Goal: Answer question/provide support

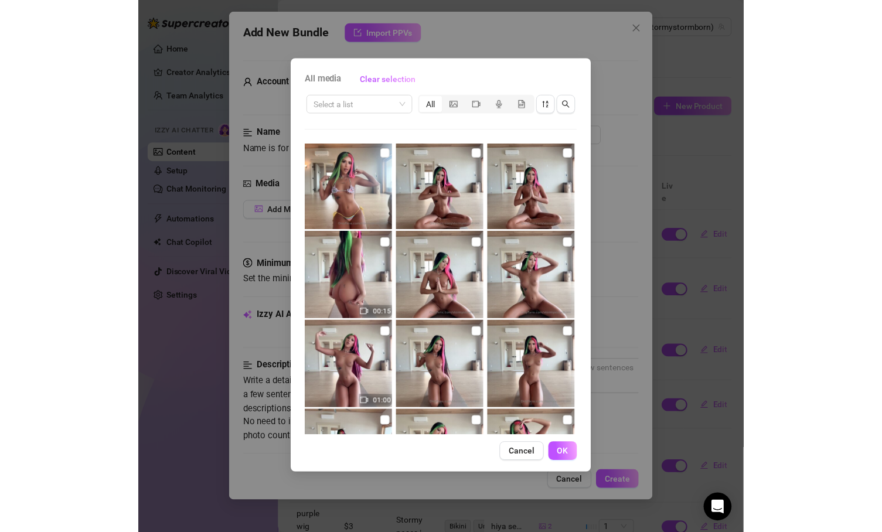
scroll to position [3311, 0]
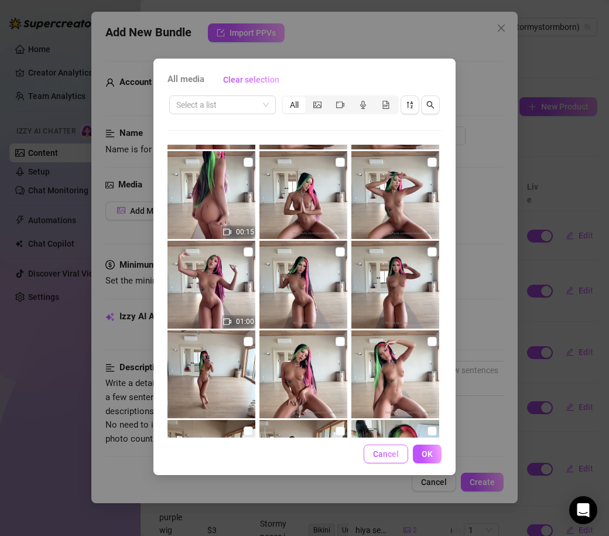
click at [392, 460] on button "Cancel" at bounding box center [386, 454] width 45 height 19
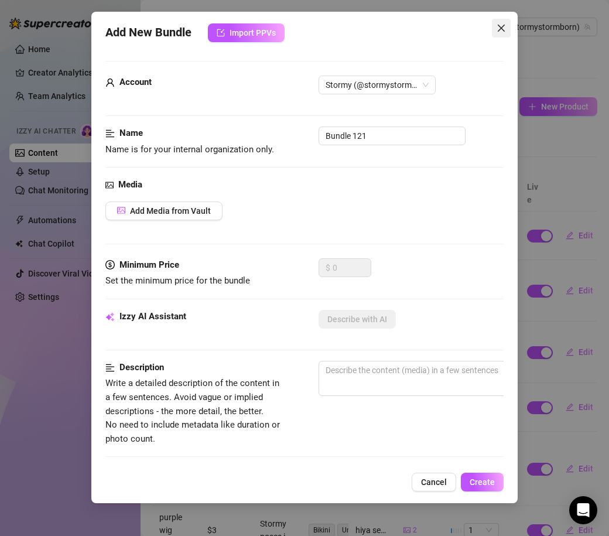
click at [497, 34] on button "Close" at bounding box center [501, 28] width 19 height 19
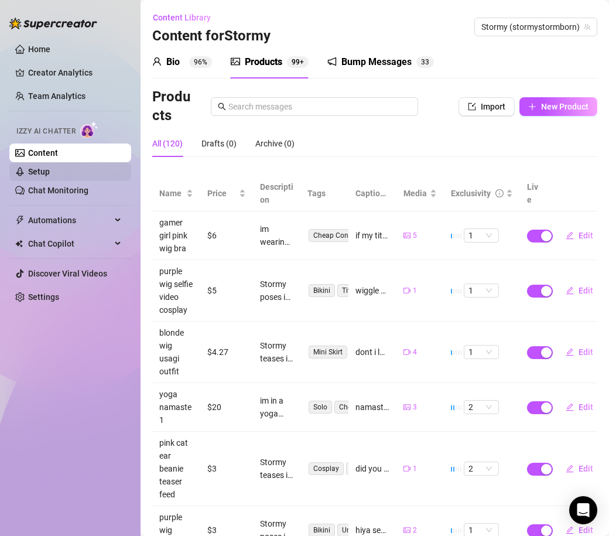
click at [50, 171] on link "Setup" at bounding box center [39, 171] width 22 height 9
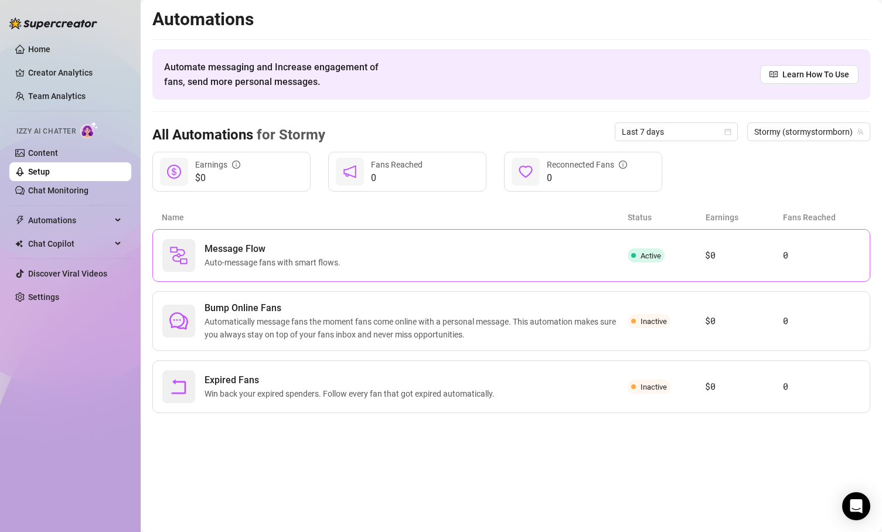
click at [320, 257] on span "Auto-message fans with smart flows." at bounding box center [275, 262] width 141 height 13
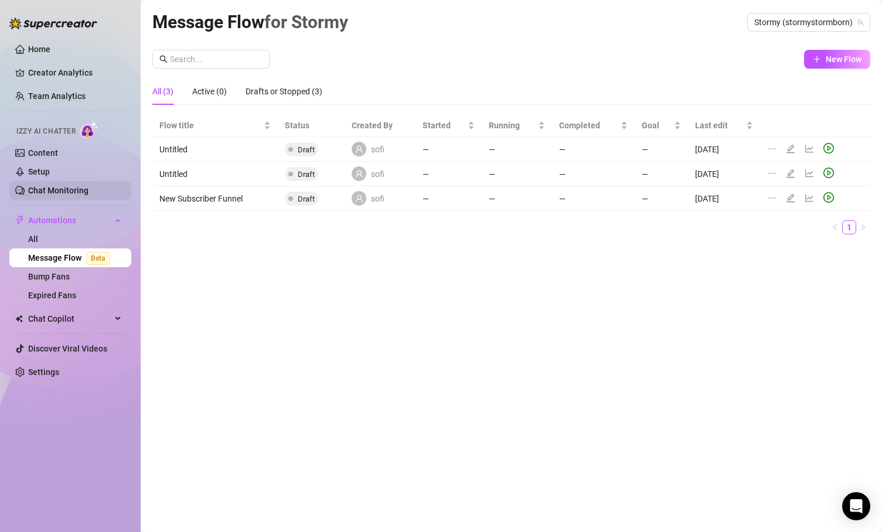
click at [88, 193] on link "Chat Monitoring" at bounding box center [58, 190] width 60 height 9
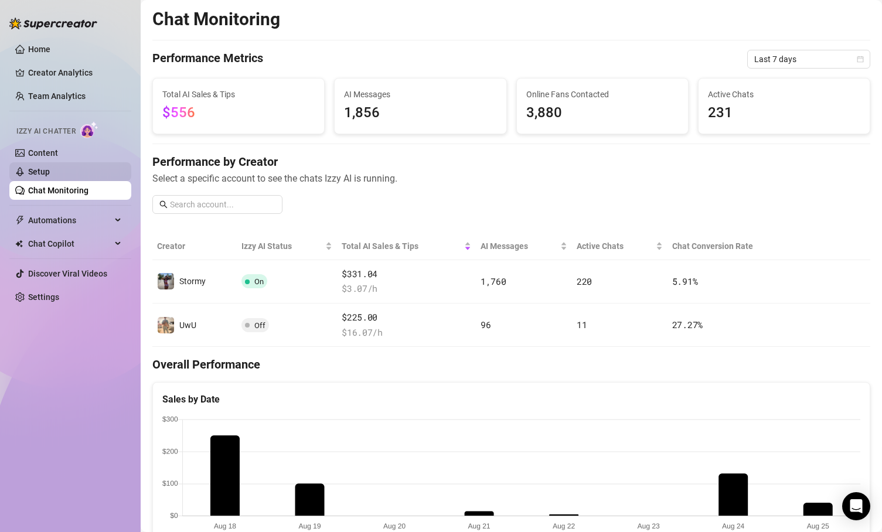
click at [50, 167] on link "Setup" at bounding box center [39, 171] width 22 height 9
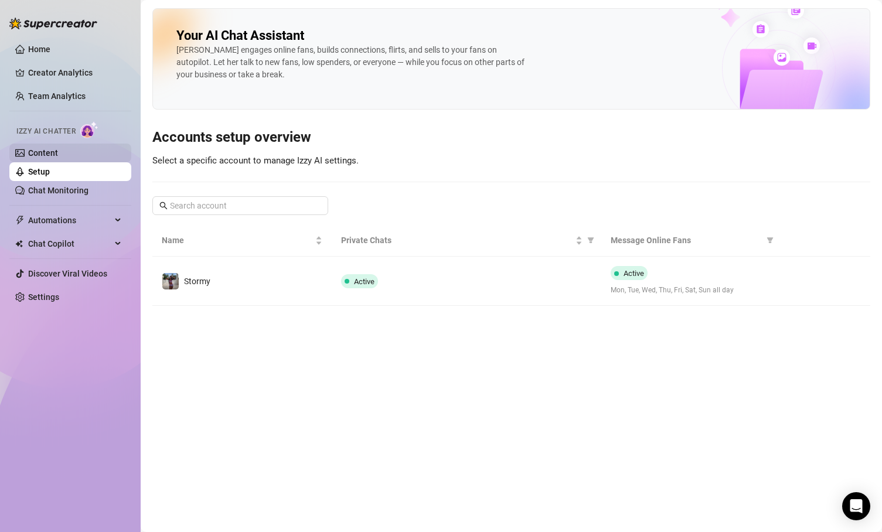
click at [58, 152] on link "Content" at bounding box center [43, 152] width 30 height 9
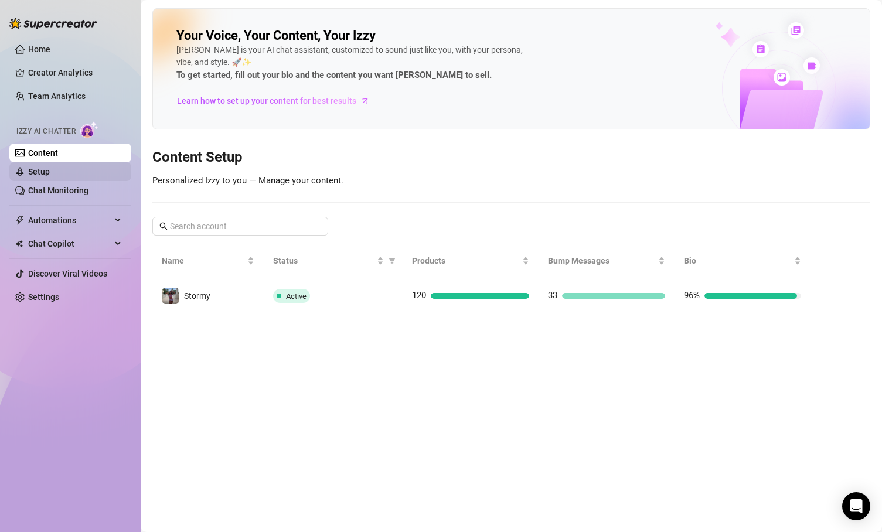
click at [50, 167] on link "Setup" at bounding box center [39, 171] width 22 height 9
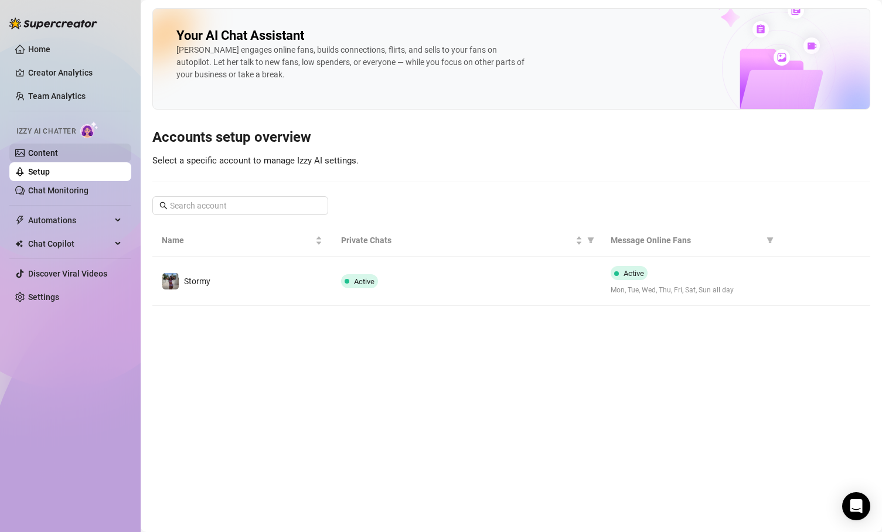
click at [58, 154] on link "Content" at bounding box center [43, 152] width 30 height 9
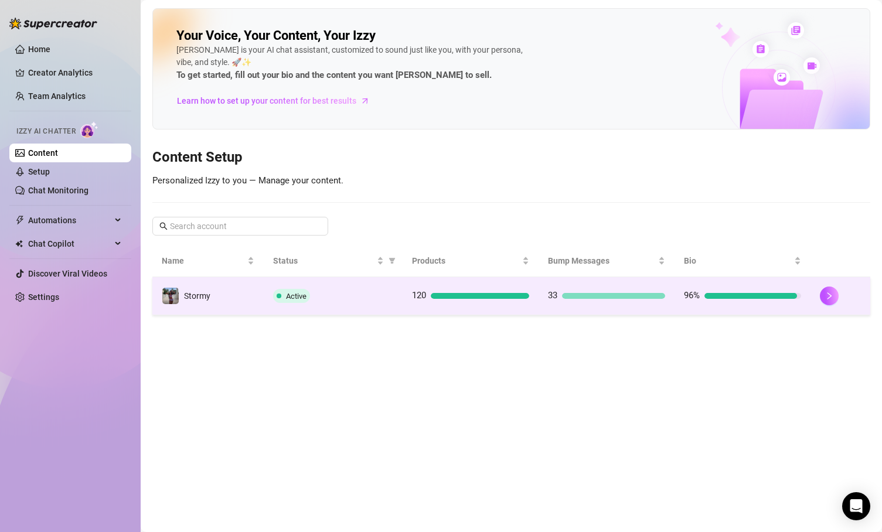
click at [230, 293] on td "Stormy" at bounding box center [207, 296] width 111 height 38
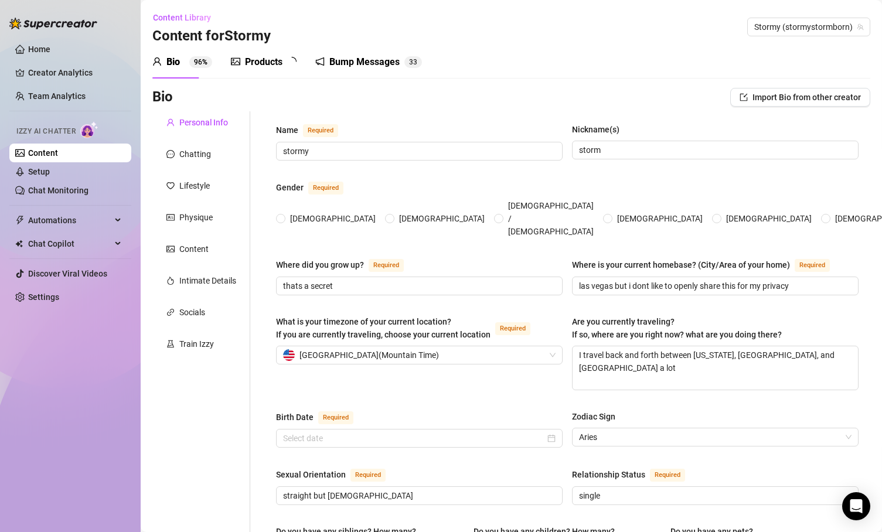
radio input "true"
type input "[DATE]"
click at [197, 158] on div "Chatting" at bounding box center [195, 154] width 32 height 13
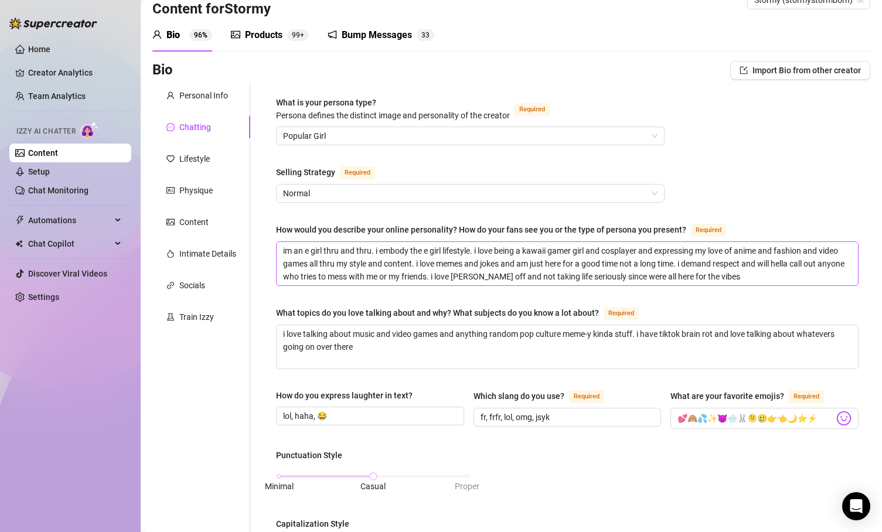
scroll to position [35, 0]
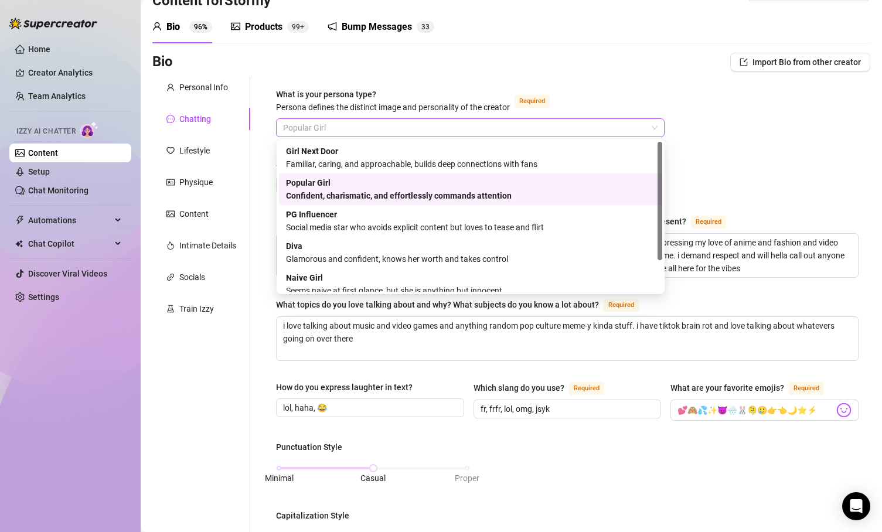
click at [388, 131] on span "Popular Girl" at bounding box center [470, 128] width 374 height 18
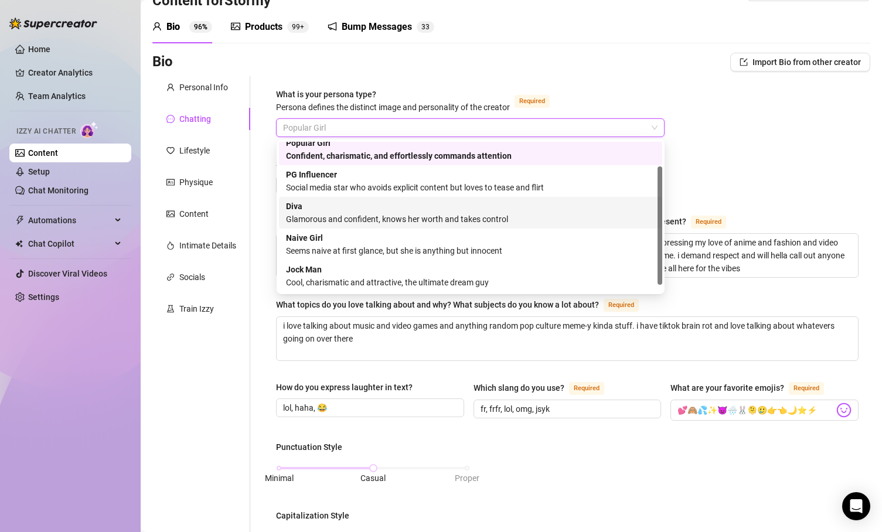
scroll to position [0, 0]
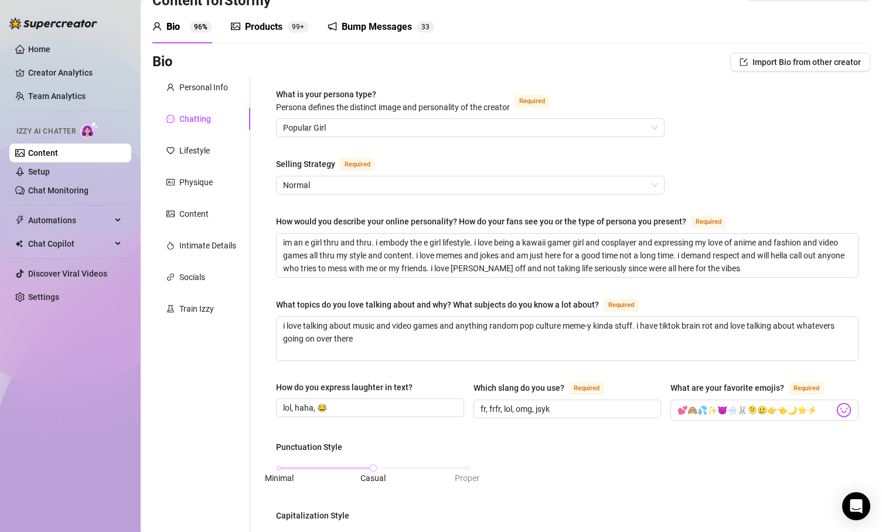
click at [609, 146] on div "What is your persona type? [PERSON_NAME] defines the distinct image and persona…" at bounding box center [567, 508] width 582 height 840
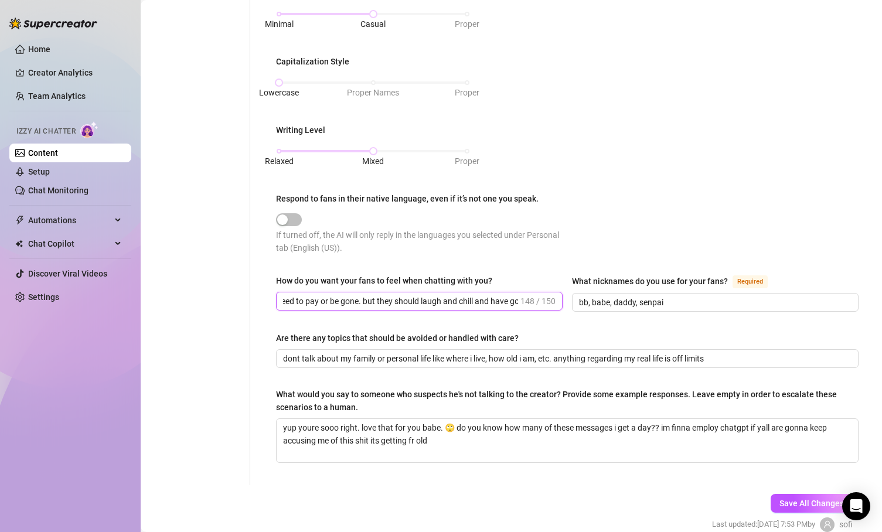
scroll to position [0, 291]
drag, startPoint x: 417, startPoint y: 299, endPoint x: 530, endPoint y: 294, distance: 113.2
click at [530, 294] on span "i want them to not waste my freakin time first of all lol they need to pay or b…" at bounding box center [419, 301] width 287 height 19
click at [519, 294] on span "i want them to not waste my freakin time first of all lol they need to pay or b…" at bounding box center [419, 301] width 287 height 19
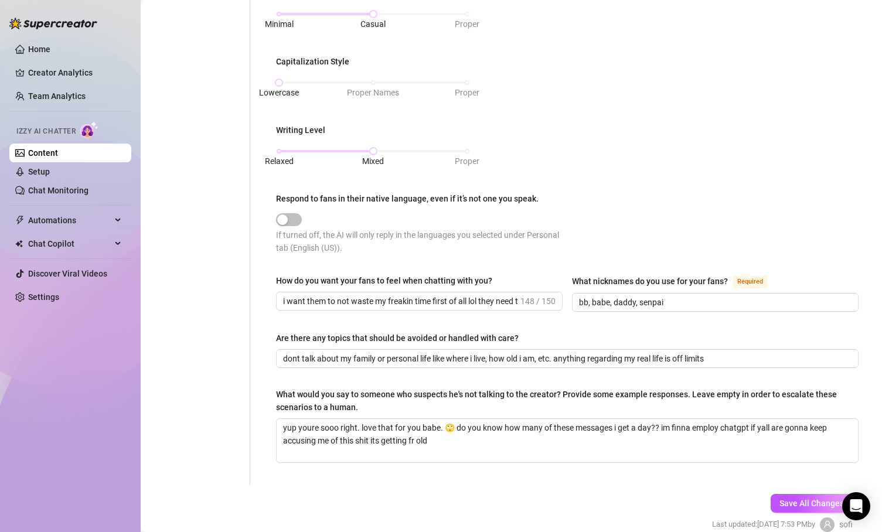
click at [589, 310] on div "How do you want your fans to feel when chatting with you? i want them to not wa…" at bounding box center [567, 298] width 582 height 48
click at [401, 304] on input "i want them to not waste my freakin time first of all lol they need to pay or b…" at bounding box center [400, 301] width 235 height 13
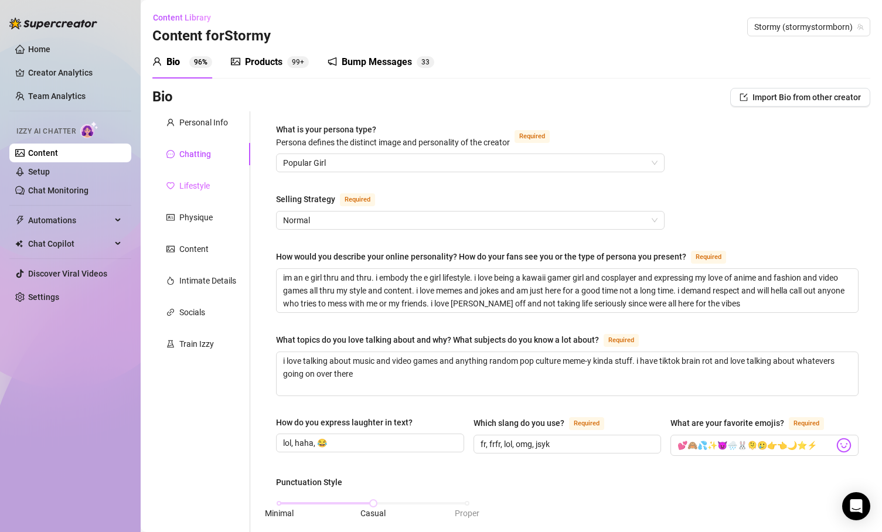
click at [230, 192] on div "Lifestyle" at bounding box center [201, 186] width 98 height 22
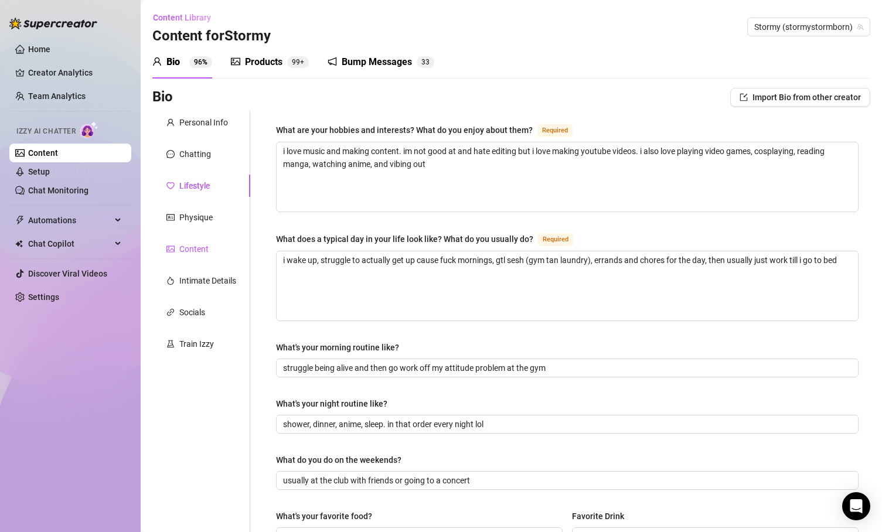
click at [206, 249] on div "Content" at bounding box center [193, 249] width 29 height 13
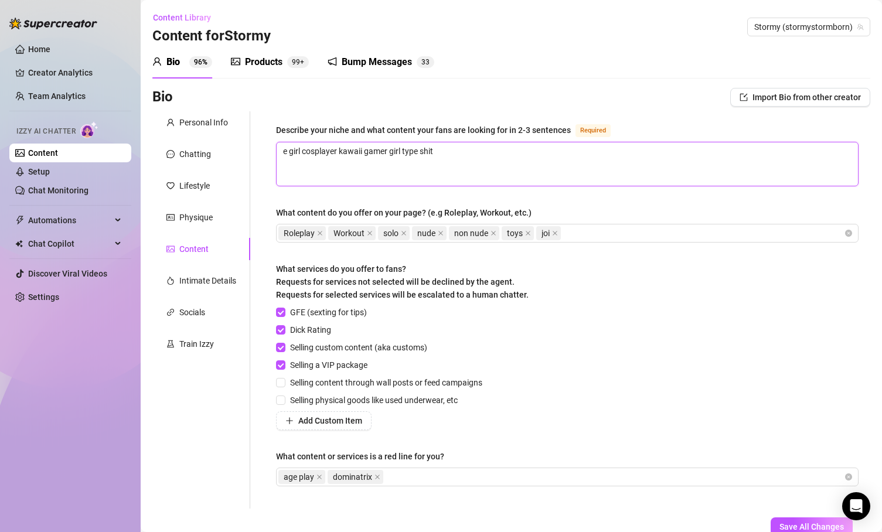
click at [506, 172] on textarea "e girl cosplayer kawaii gamer girl type shit" at bounding box center [567, 163] width 581 height 43
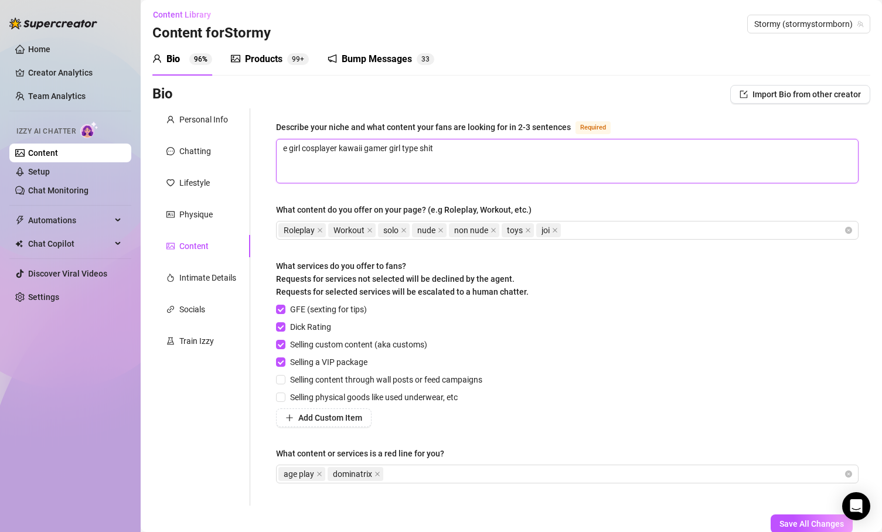
type textarea "e girl cosplayer kawaii gamer girl type shit"
type textarea "e girl cosplayer kawaii gamer girl type shit g"
type textarea "e girl cosplayer kawaii gamer girl type shit gi"
type textarea "e girl cosplayer kawaii gamer girl type shit gir"
type textarea "e girl cosplayer kawaii gamer girl type shit girl"
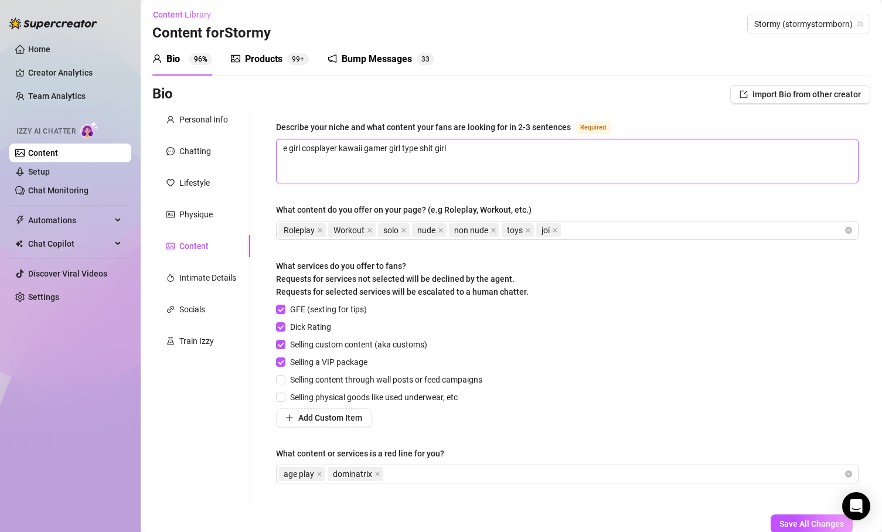
type textarea "e girl cosplayer kawaii gamer girl type shit girl"
type textarea "e girl cosplayer kawaii gamer girl type shit girl n"
type textarea "e girl cosplayer kawaii gamer girl type shit girl ne"
type textarea "e girl cosplayer kawaii gamer girl type shit girl nex"
type textarea "e girl cosplayer kawaii gamer girl type shit girl next"
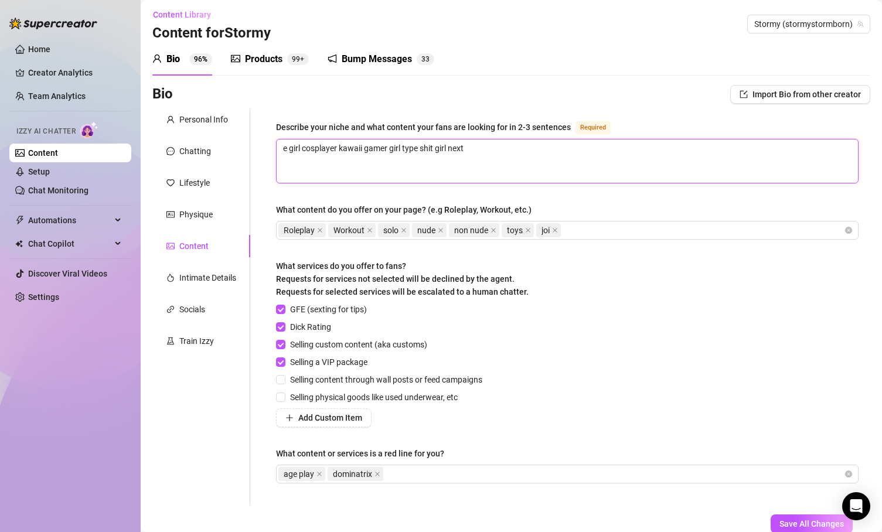
type textarea "e girl cosplayer kawaii gamer girl type shit girl next"
type textarea "e girl cosplayer kawaii gamer girl type shit girl next d"
type textarea "e girl cosplayer kawaii gamer girl type shit girl next do"
type textarea "e girl cosplayer kawaii gamer girl type shit girl next door"
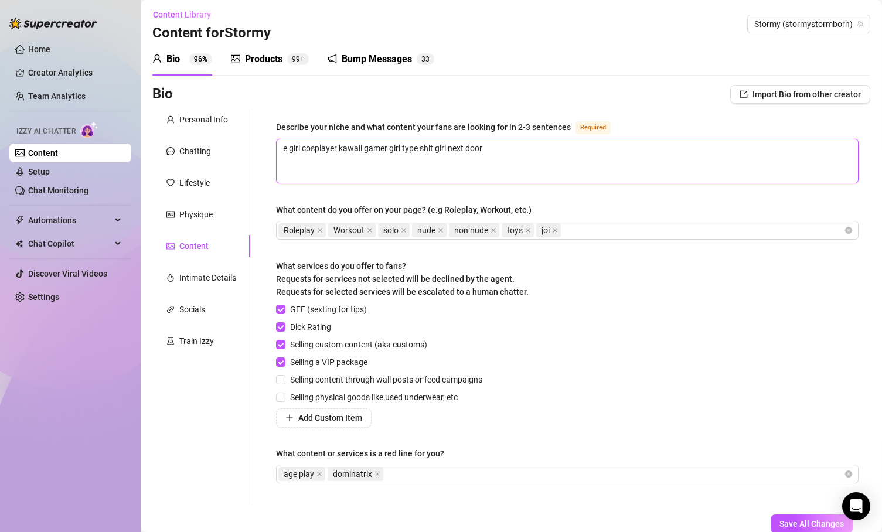
type textarea "e girl cosplayer kawaii gamer girl type shit girl next door f"
type textarea "e girl cosplayer kawaii gamer girl type shit girl next door fi"
type textarea "e girl cosplayer kawaii gamer girl type shit girl next door fit"
type textarea "e girl cosplayer kawaii gamer girl type shit girl next door fitn"
type textarea "e girl cosplayer kawaii gamer girl type shit girl next door [PERSON_NAME]"
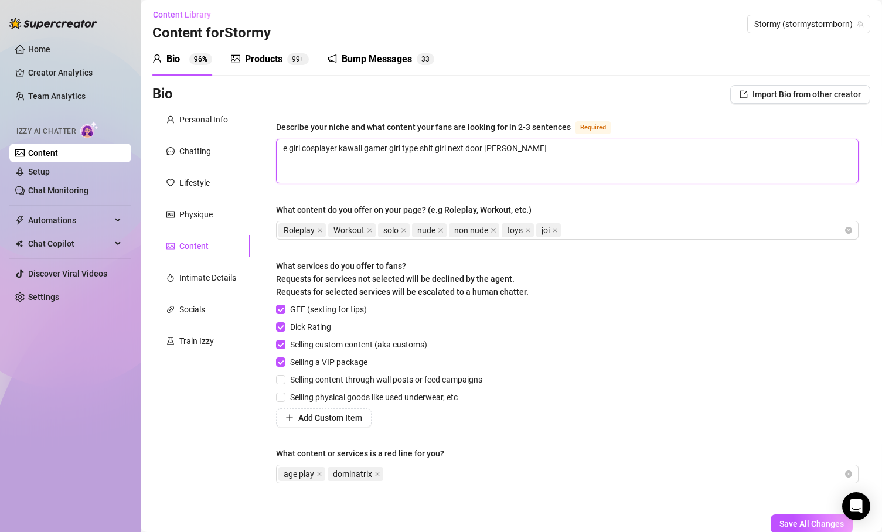
type textarea "e girl cosplayer kawaii gamer girl type shit girl next door [PERSON_NAME]"
drag, startPoint x: 517, startPoint y: 144, endPoint x: 456, endPoint y: 153, distance: 61.6
click at [499, 146] on textarea "e girl cosplayer kawaii gamer girl type shit girl next door fitness" at bounding box center [567, 160] width 581 height 43
click at [455, 153] on textarea "e girl cosplayer kawaii gamer girl type shit girl next door fitness" at bounding box center [567, 160] width 581 height 43
type textarea "e girl cosplayer kawaii gamer girl type shit girl next door fitness"
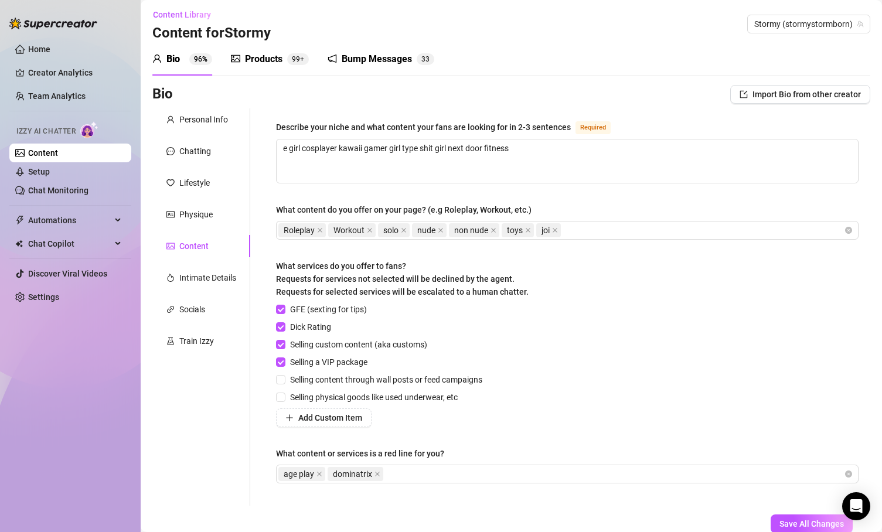
click at [518, 197] on div "Describe your niche and what content your fans are looking for in 2-3 sentences…" at bounding box center [567, 307] width 582 height 374
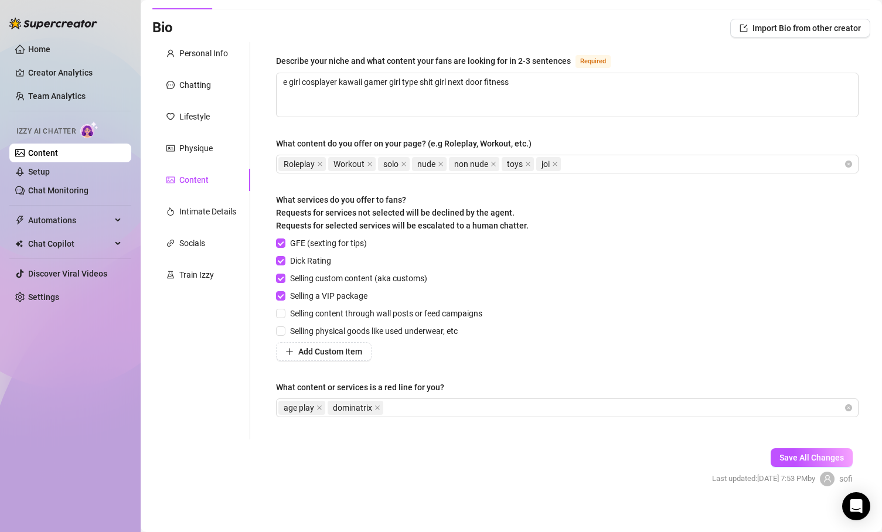
scroll to position [79, 0]
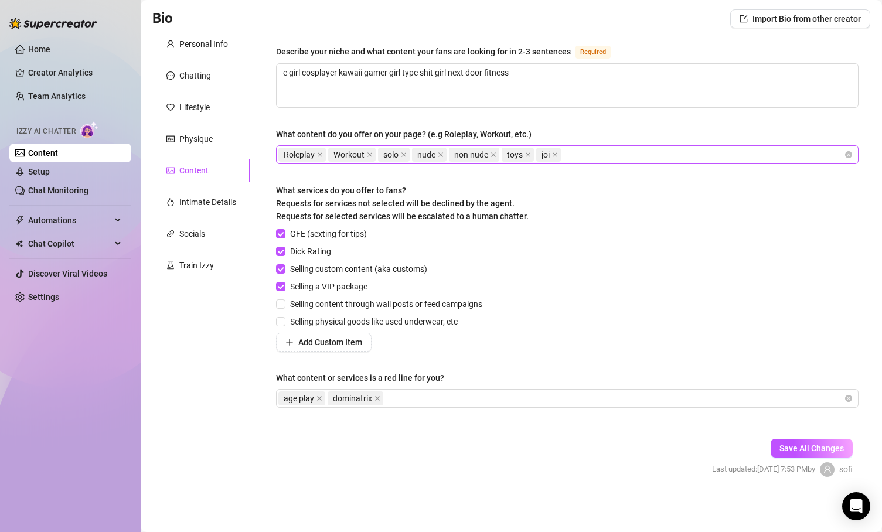
click at [609, 153] on div "Roleplay Workout solo nude non nude toys joi" at bounding box center [560, 154] width 565 height 16
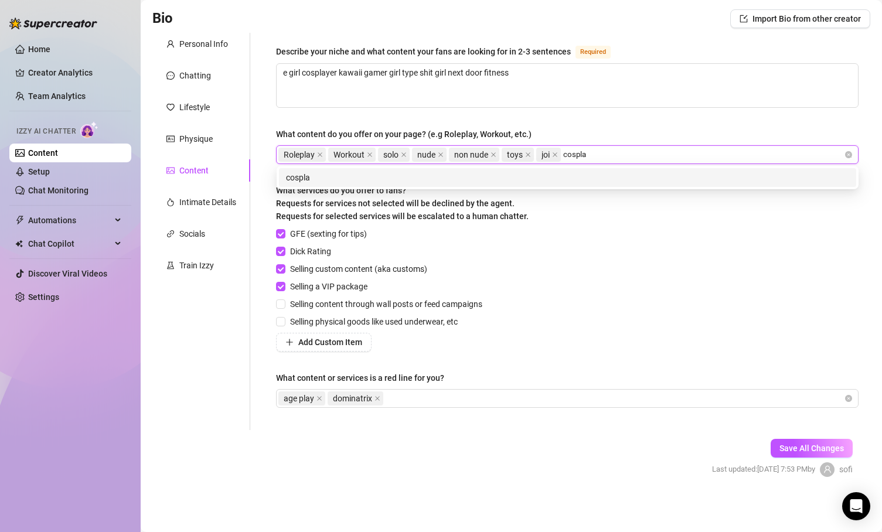
type input "cosplay"
click at [605, 175] on div "cosplay" at bounding box center [567, 177] width 563 height 13
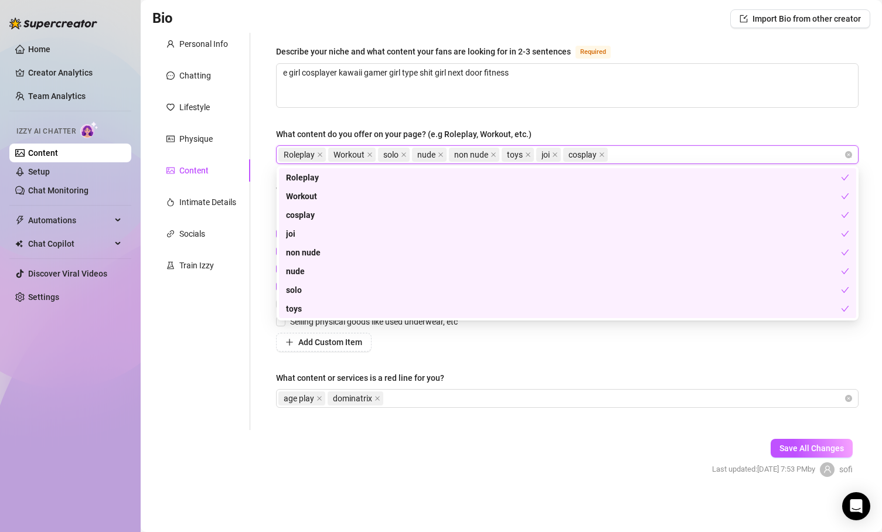
click at [609, 115] on div "Describe your niche and what content your fans are looking for in 2-3 sentences…" at bounding box center [567, 232] width 582 height 374
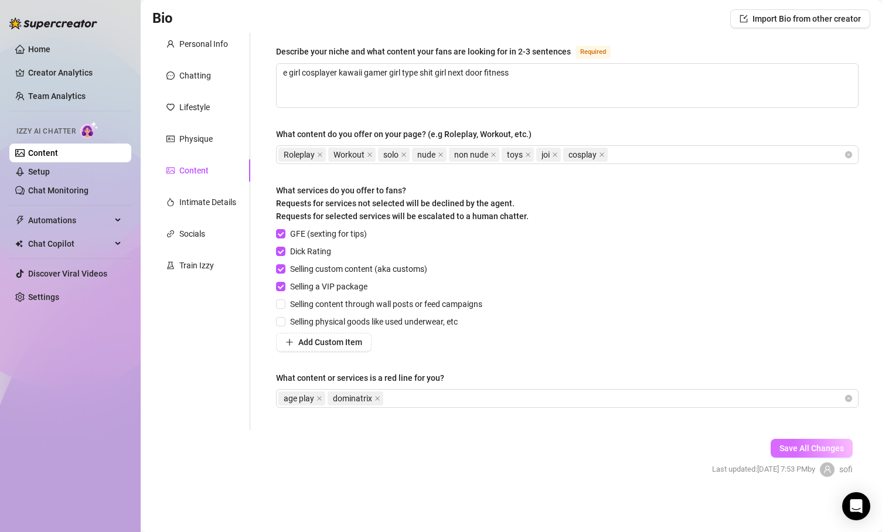
click at [609, 448] on span "Save All Changes" at bounding box center [811, 448] width 64 height 9
click at [208, 198] on div "Intimate Details" at bounding box center [207, 202] width 57 height 13
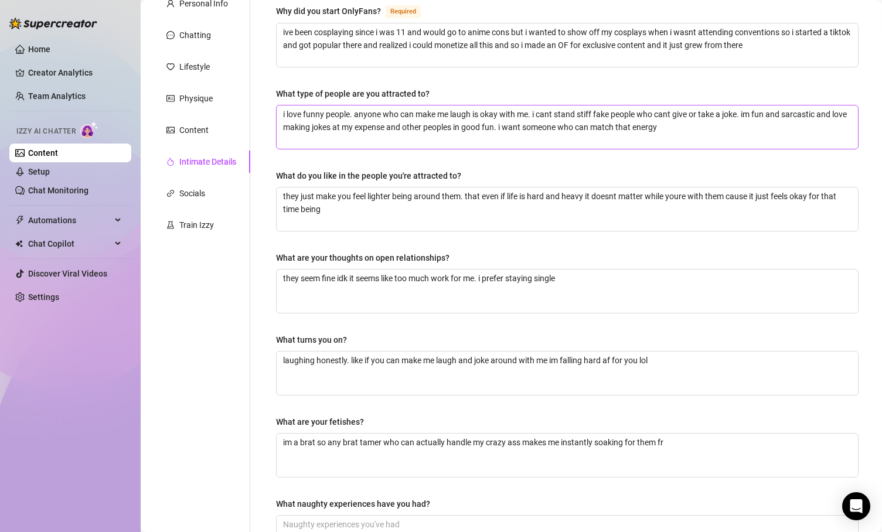
scroll to position [109, 0]
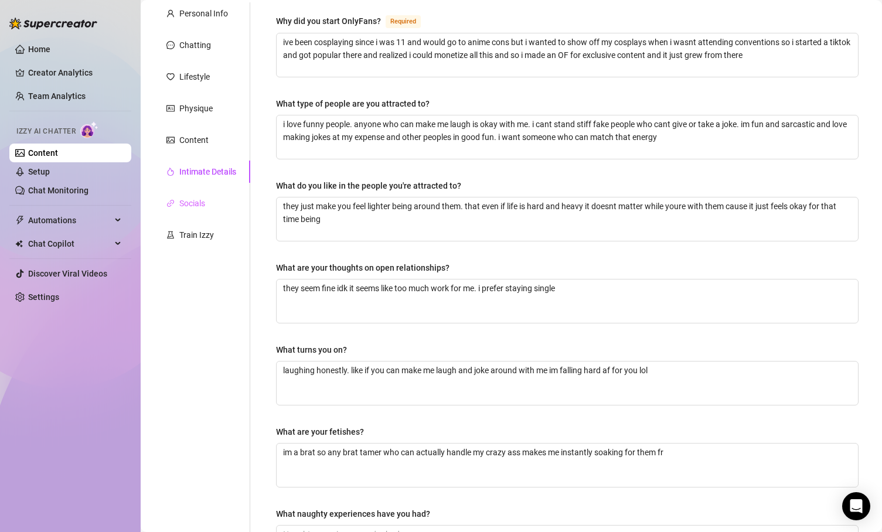
click at [224, 200] on div "Socials" at bounding box center [201, 203] width 98 height 22
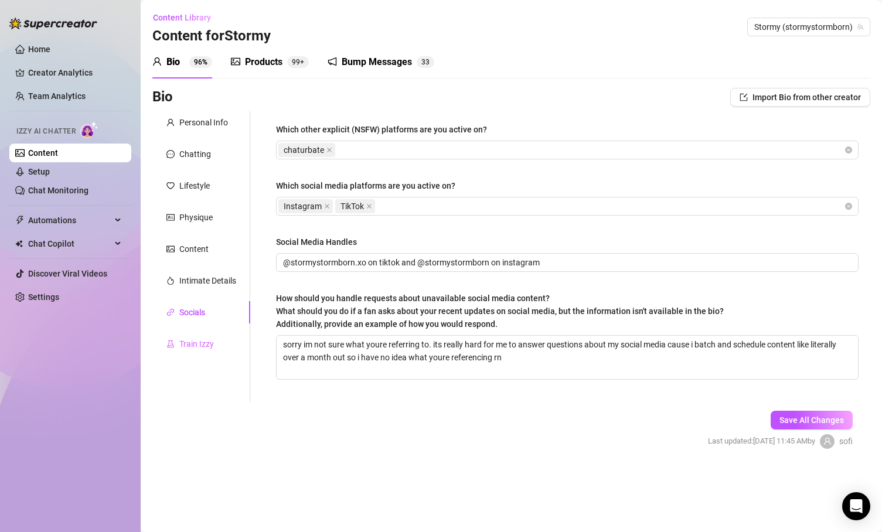
click at [222, 349] on div "Train Izzy" at bounding box center [201, 344] width 98 height 22
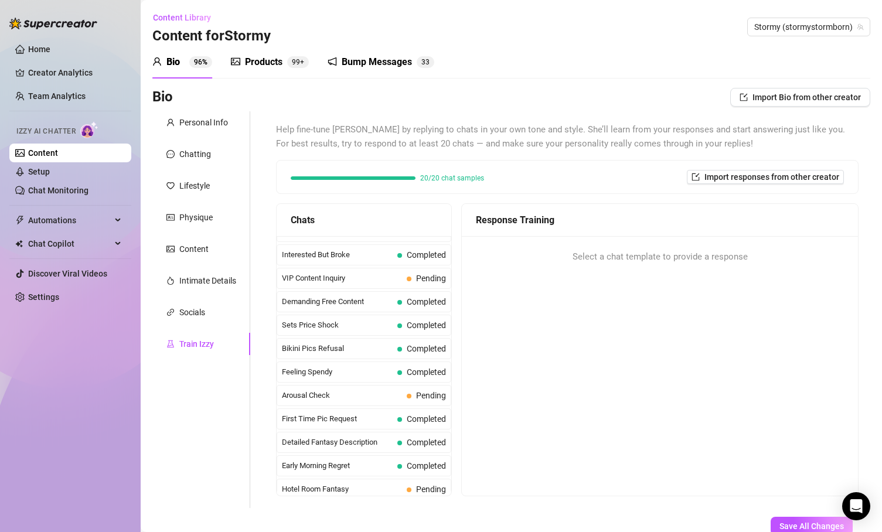
scroll to position [248, 0]
click at [371, 288] on div "VIP Content Inquiry Pending" at bounding box center [364, 279] width 175 height 21
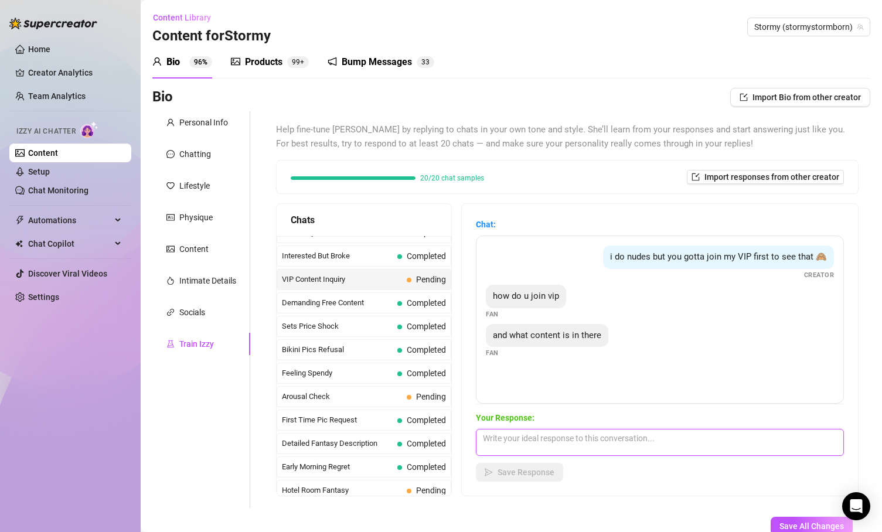
click at [554, 441] on textarea at bounding box center [660, 442] width 368 height 27
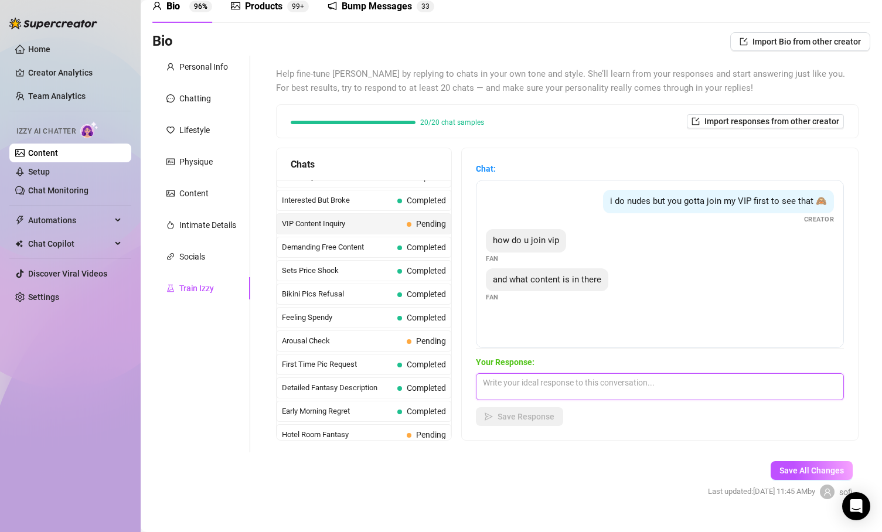
scroll to position [62, 0]
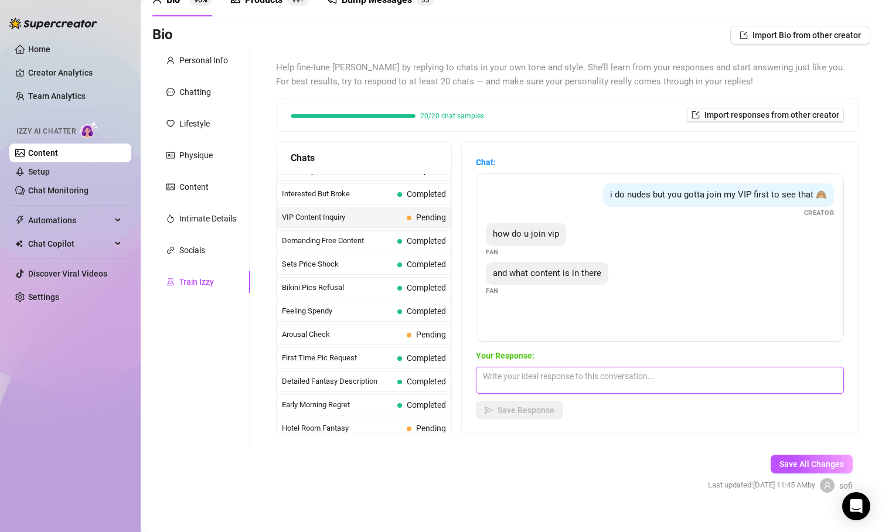
paste textarea "VIP is my inner circle 💕 To get there, you need to keep your auto-renew ON and …"
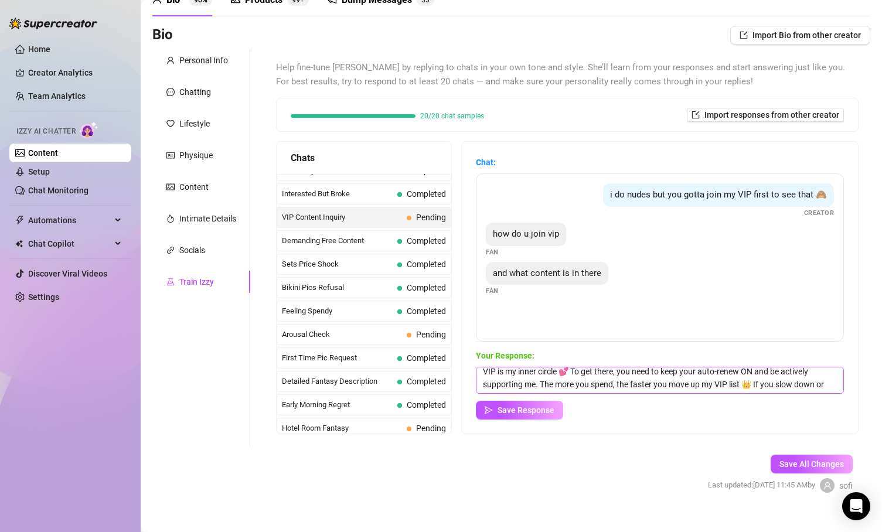
scroll to position [4, 0]
click at [609, 370] on textarea "VIP is my inner circle 💕 To get there, you need to keep your auto-renew ON and …" at bounding box center [660, 380] width 368 height 27
click at [609, 383] on textarea "VIP is my inner circle 💕 To get there, you need to keep your auto-renew on and …" at bounding box center [660, 380] width 368 height 27
click at [500, 382] on textarea "VIP is my inner circle 💕 To get there, you need to keep your auto-renew on and …" at bounding box center [660, 380] width 368 height 27
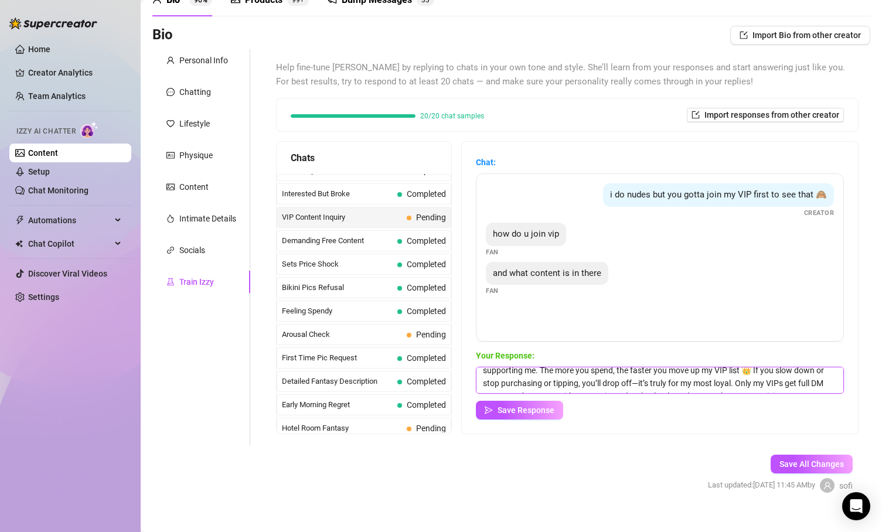
click at [609, 375] on textarea "VIP is my inner circle 💕 To get there, you need to keep your auto-renew on and …" at bounding box center [660, 380] width 368 height 27
click at [609, 372] on textarea "VIP is my inner circle 💕 To get there, you need to keep your auto-renew on and …" at bounding box center [660, 380] width 368 height 27
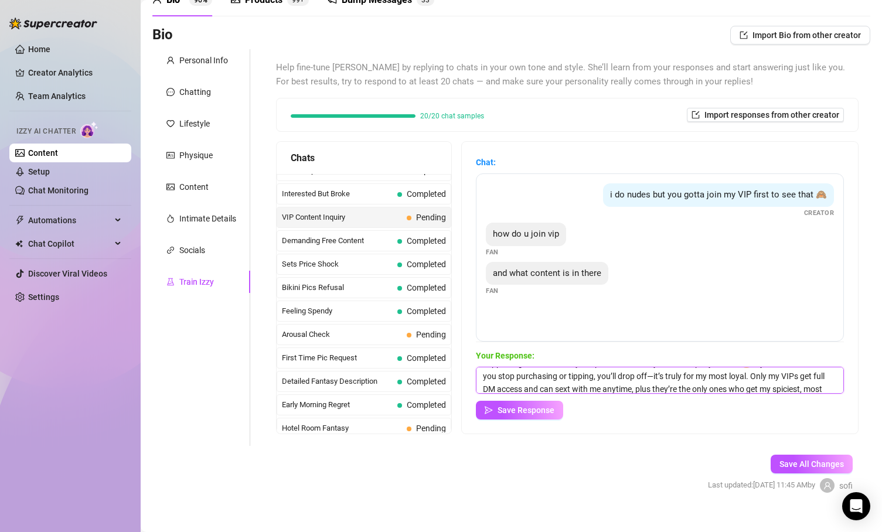
click at [609, 374] on textarea "VIP is my inner circle 💕 To get there, you need to keep your auto-renew on and …" at bounding box center [660, 380] width 368 height 27
click at [609, 369] on textarea "VIP is my inner circle 💕 To get there, you need to keep your auto-renew on and …" at bounding box center [660, 380] width 368 height 27
click at [609, 384] on textarea "VIP is my inner circle 💕 To get there, you need to keep your auto-renew on and …" at bounding box center [660, 380] width 368 height 27
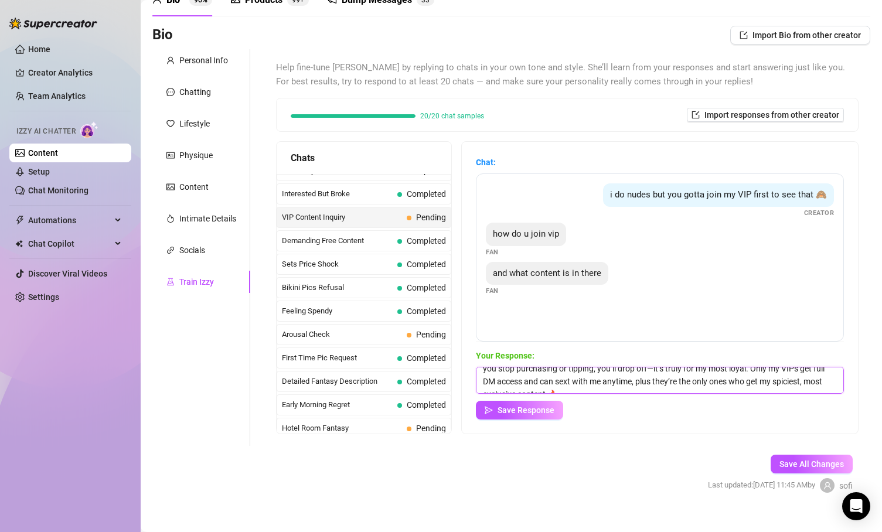
click at [496, 377] on textarea "VIP is my inner circle 💕 To get there, you need to keep your auto-renew on and …" at bounding box center [660, 380] width 368 height 27
click at [571, 380] on textarea "VIP is my inner circle 💕 To get there, you need to keep your auto-renew on and …" at bounding box center [660, 380] width 368 height 27
click at [609, 380] on textarea "VIP is my inner circle 💕 To get there, you need to keep your auto-renew on and …" at bounding box center [660, 380] width 368 height 27
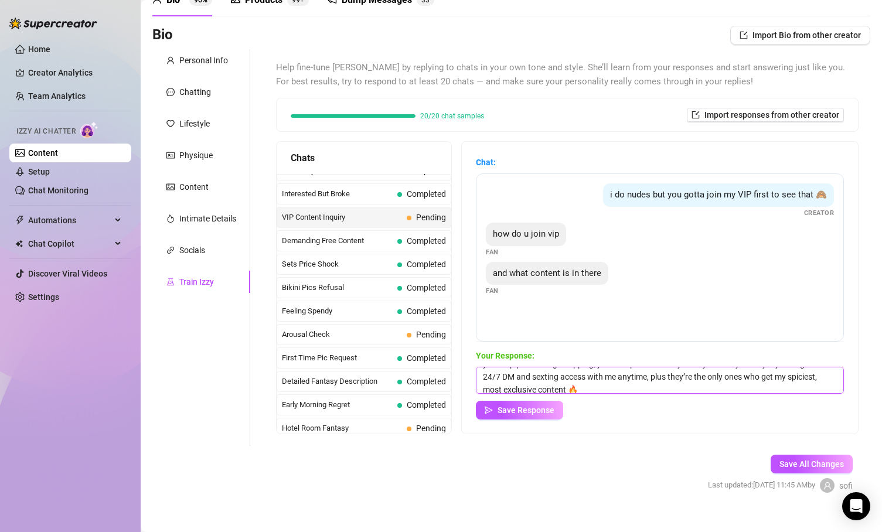
click at [609, 376] on textarea "VIP is my inner circle 💕 To get there, you need to keep your auto-renew on and …" at bounding box center [660, 380] width 368 height 27
click at [609, 379] on textarea "VIP is my inner circle 💕 To get there, you need to keep your auto-renew on and …" at bounding box center [660, 380] width 368 height 27
click at [605, 383] on textarea "VIP is my inner circle 💕 To get there, you need to keep your auto-renew on and …" at bounding box center [660, 380] width 368 height 27
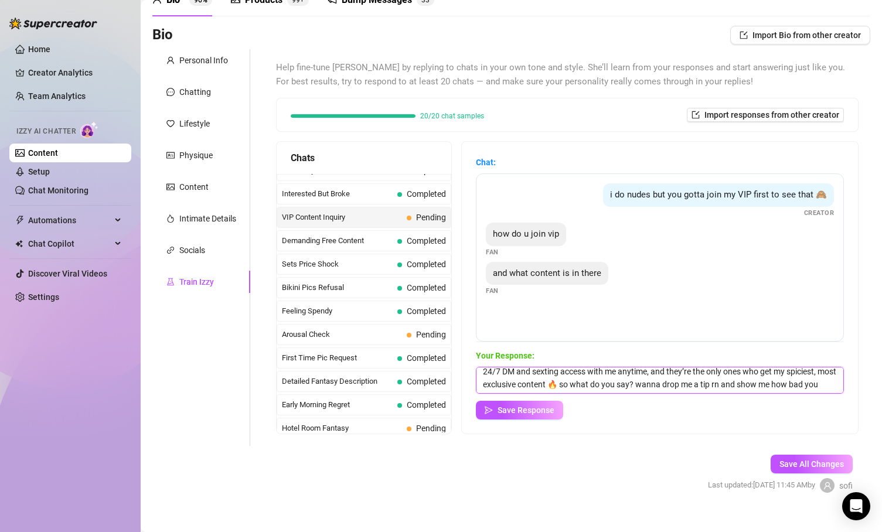
scroll to position [52, 0]
click at [609, 381] on textarea "VIP is my inner circle 💕 To get there, you need to keep your auto-renew on and …" at bounding box center [660, 380] width 368 height 27
click at [609, 386] on textarea "VIP is my inner circle 💕 To get there, you need to keep your auto-renew on and …" at bounding box center [660, 380] width 368 height 27
click at [609, 385] on textarea "VIP is my inner circle 💕 To get there, you need to keep your auto-renew on and …" at bounding box center [660, 380] width 368 height 27
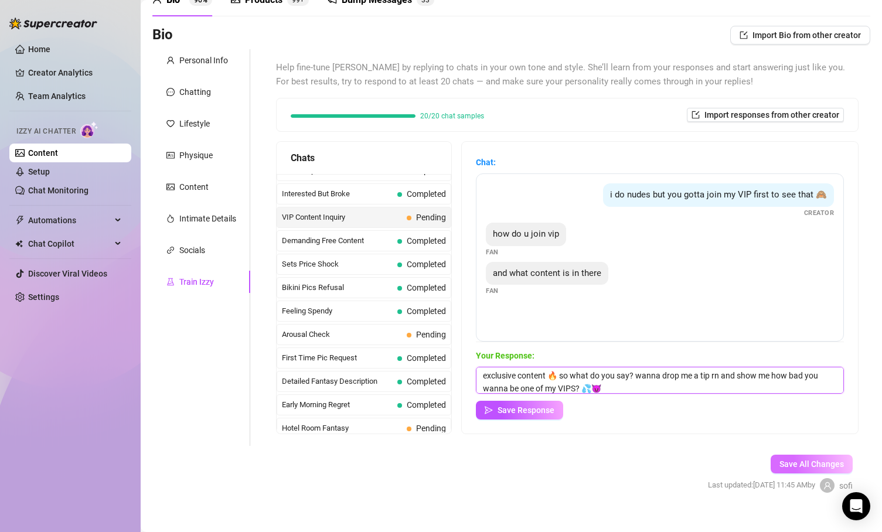
type textarea "VIP is my inner circle 💕 To get there, you need to keep your auto-renew on and …"
click at [609, 469] on button "Save All Changes" at bounding box center [812, 464] width 82 height 19
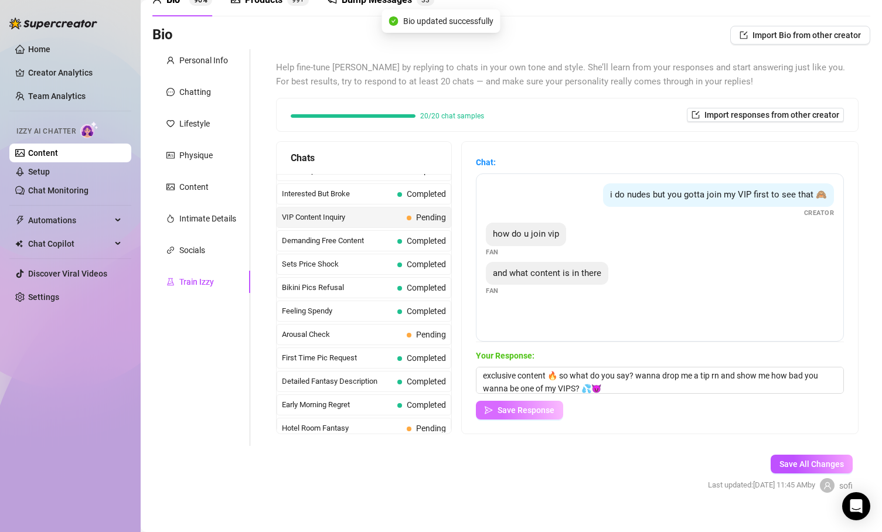
click at [534, 415] on button "Save Response" at bounding box center [519, 410] width 87 height 19
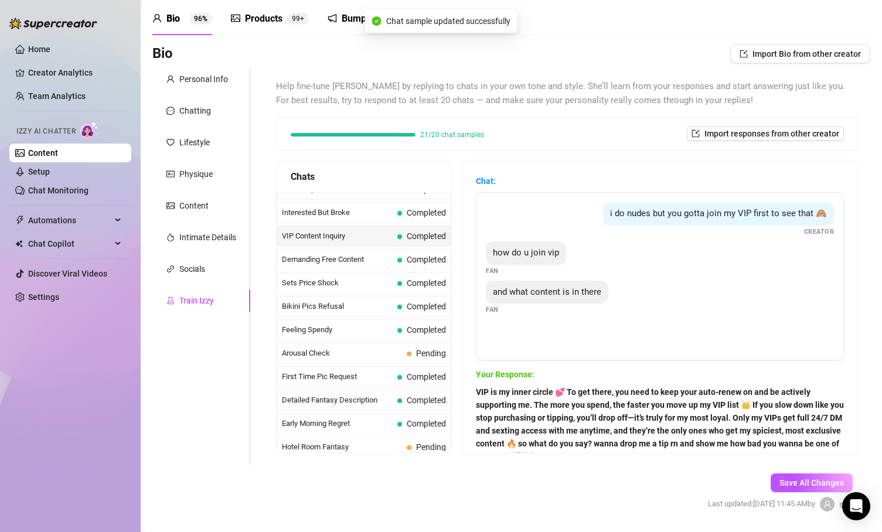
scroll to position [79, 0]
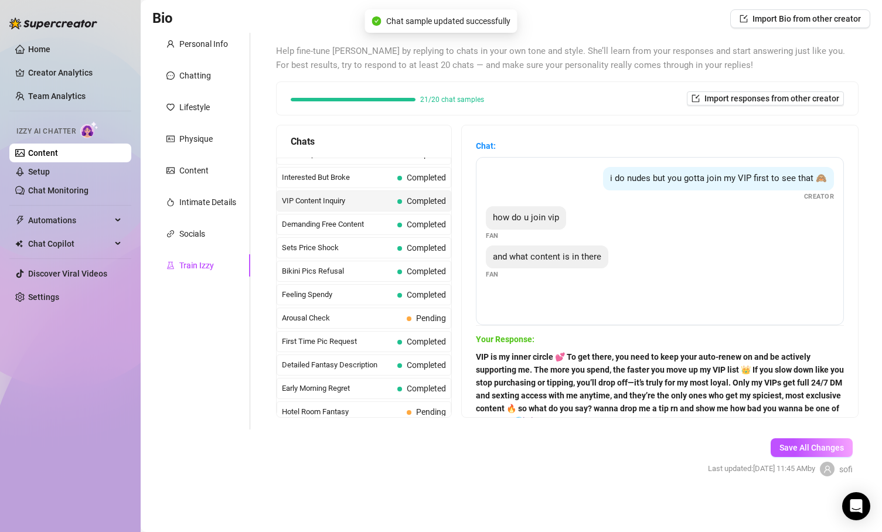
click at [609, 380] on strong "VIP is my inner circle 💕 To get there, you need to keep your auto-renew on and …" at bounding box center [660, 389] width 368 height 74
click at [525, 402] on span "VIP is my inner circle 💕 To get there, you need to keep your auto-renew on and …" at bounding box center [660, 388] width 368 height 77
click at [609, 448] on span "Save All Changes" at bounding box center [811, 447] width 64 height 9
click at [292, 231] on div "Demanding Free Content Completed" at bounding box center [364, 224] width 175 height 21
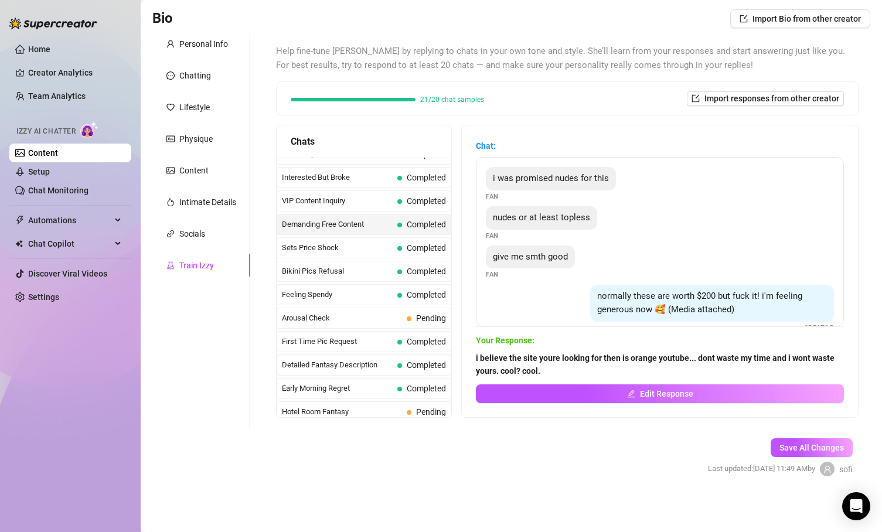
click at [326, 207] on div "VIP Content Inquiry Completed" at bounding box center [364, 200] width 175 height 21
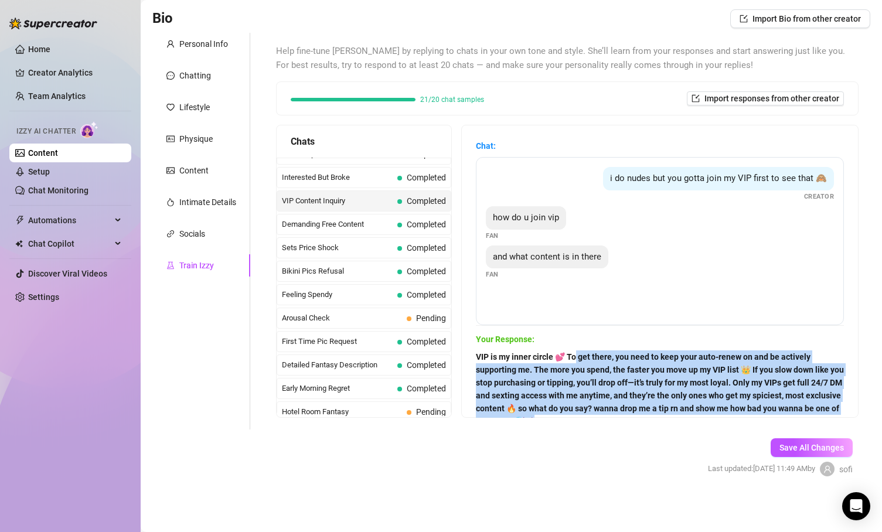
drag, startPoint x: 575, startPoint y: 363, endPoint x: 588, endPoint y: 465, distance: 103.4
click at [588, 465] on form "Personal Info Chatting Lifestyle Physique Content Intimate Details Socials Trai…" at bounding box center [511, 265] width 718 height 464
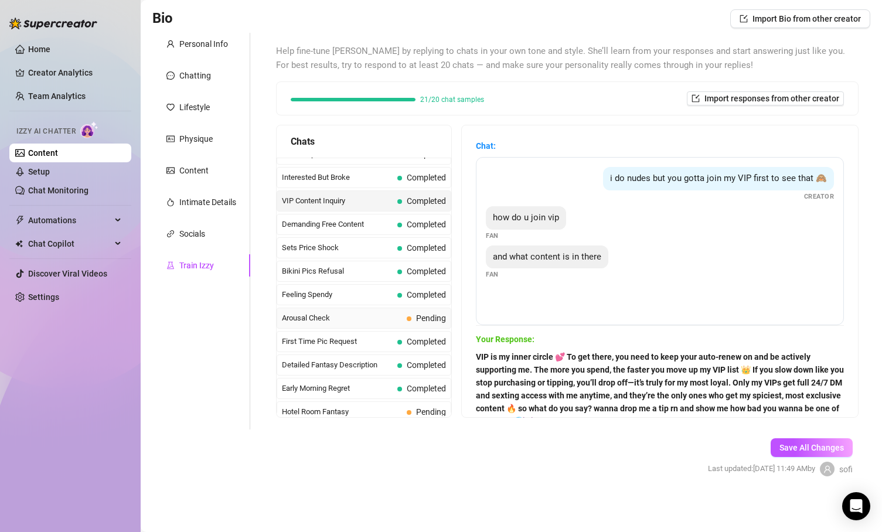
click at [377, 313] on span "Arousal Check" at bounding box center [342, 318] width 120 height 12
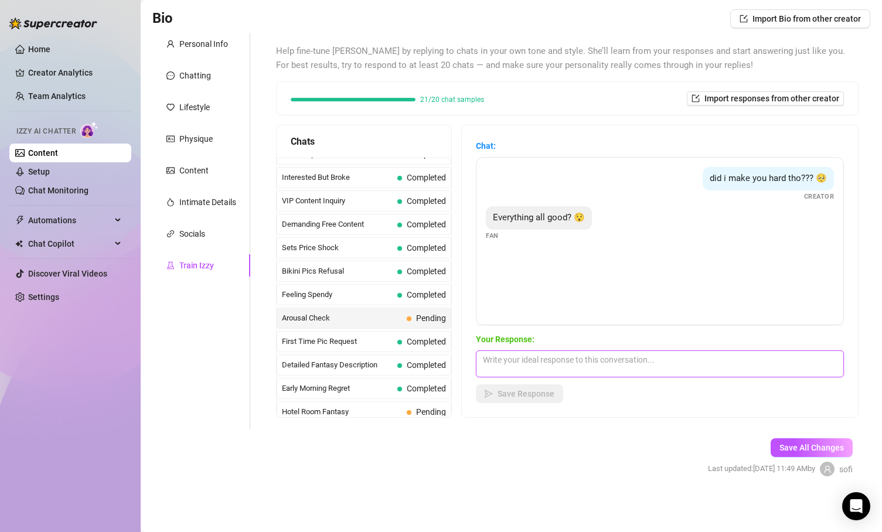
click at [565, 360] on textarea at bounding box center [660, 363] width 368 height 27
type textarea "hmm why be good when you can be great 😈💦 maybe this will help..."
click at [520, 393] on span "Save Response" at bounding box center [525, 393] width 57 height 9
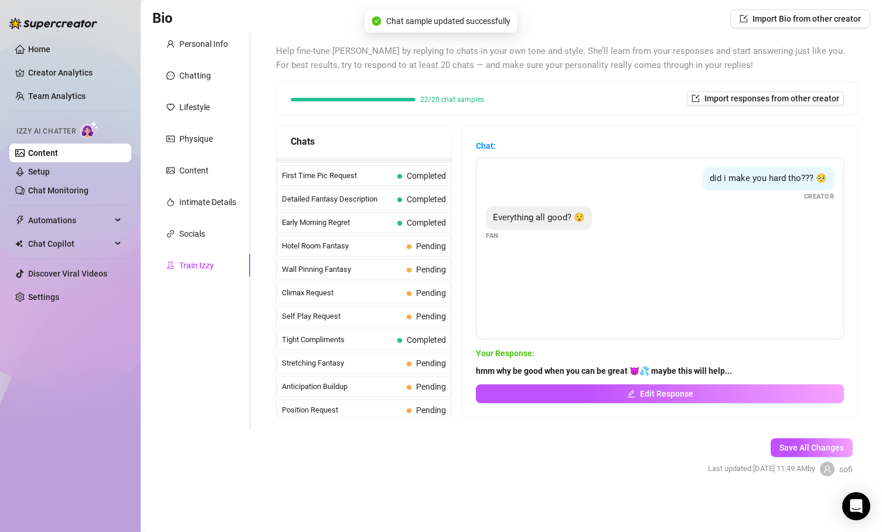
scroll to position [420, 0]
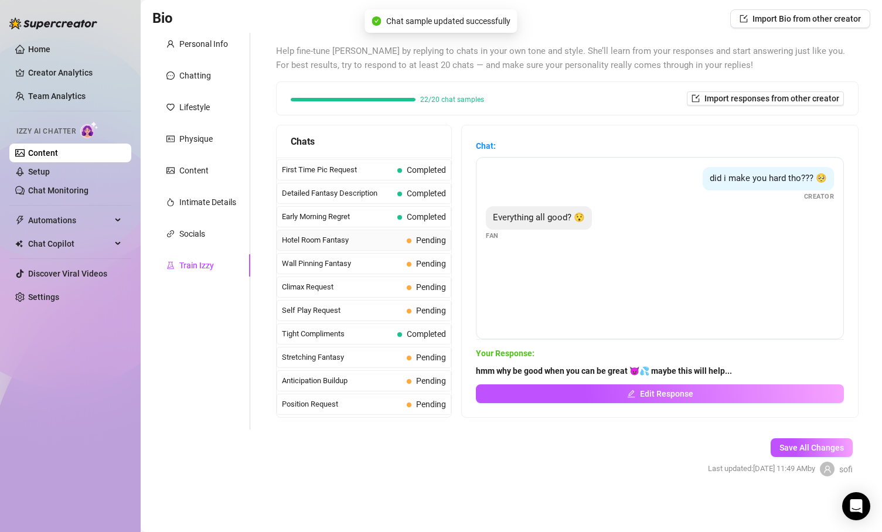
click at [366, 244] on span "Hotel Room Fantasy" at bounding box center [342, 240] width 120 height 12
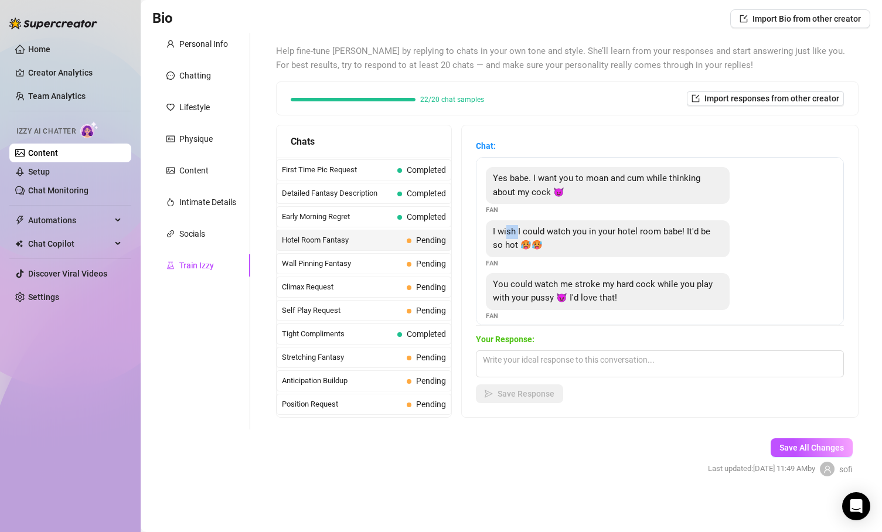
drag, startPoint x: 508, startPoint y: 228, endPoint x: 522, endPoint y: 240, distance: 18.3
click at [519, 236] on span "I wish I could watch you in your hotel room babe! It'd be so hot 🥵🥵" at bounding box center [601, 238] width 217 height 25
click at [544, 261] on div "I wish I could watch you in your hotel room babe! It'd be so hot 🥵🥵 Fan" at bounding box center [660, 244] width 348 height 48
click at [386, 286] on span "Climax Request" at bounding box center [342, 287] width 120 height 12
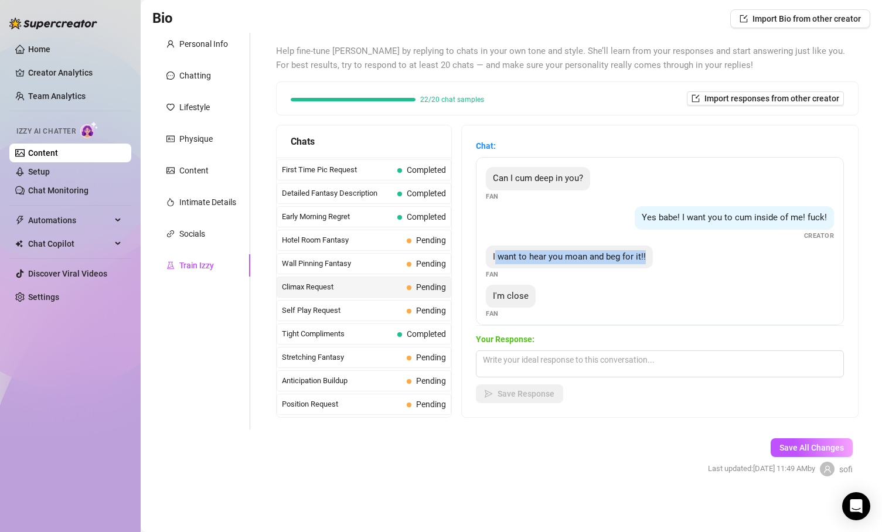
drag, startPoint x: 495, startPoint y: 256, endPoint x: 635, endPoint y: 272, distance: 140.9
click at [609, 274] on div "I want to hear you moan and beg for it!! Fan" at bounding box center [660, 263] width 348 height 35
click at [609, 272] on div "I want to hear you moan and beg for it!! Fan" at bounding box center [660, 263] width 348 height 35
click at [588, 360] on textarea at bounding box center [660, 363] width 368 height 27
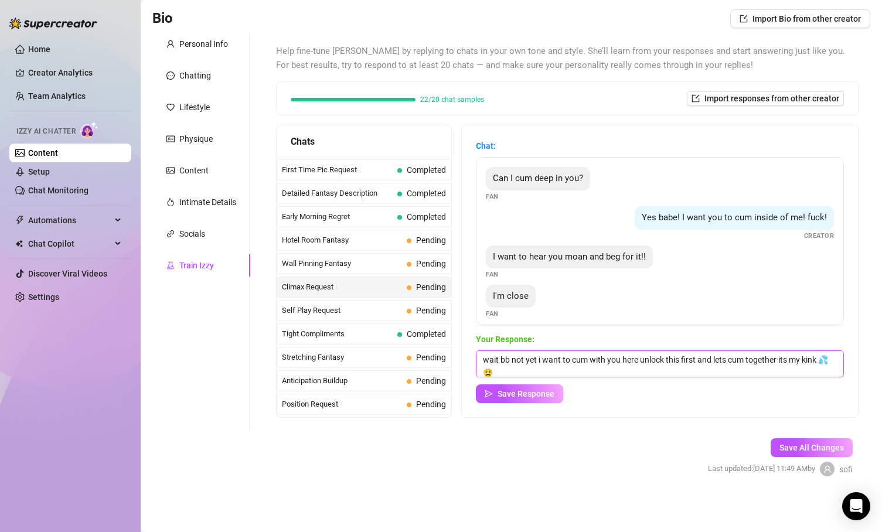
scroll to position [1, 0]
click at [609, 360] on textarea "wait bb not yet i want to cum with you here unlock this first and lets cum toge…" at bounding box center [660, 363] width 368 height 27
click at [506, 373] on textarea "wait bb not yet i want to cum with you here unlock this first and lets cum toge…" at bounding box center [660, 363] width 368 height 27
type textarea "wait bb not yet i want to cum with you here unlock this first and lets cum toge…"
click at [544, 377] on div "Your Response: wait bb not yet i want to cum with you here unlock this first an…" at bounding box center [660, 368] width 368 height 70
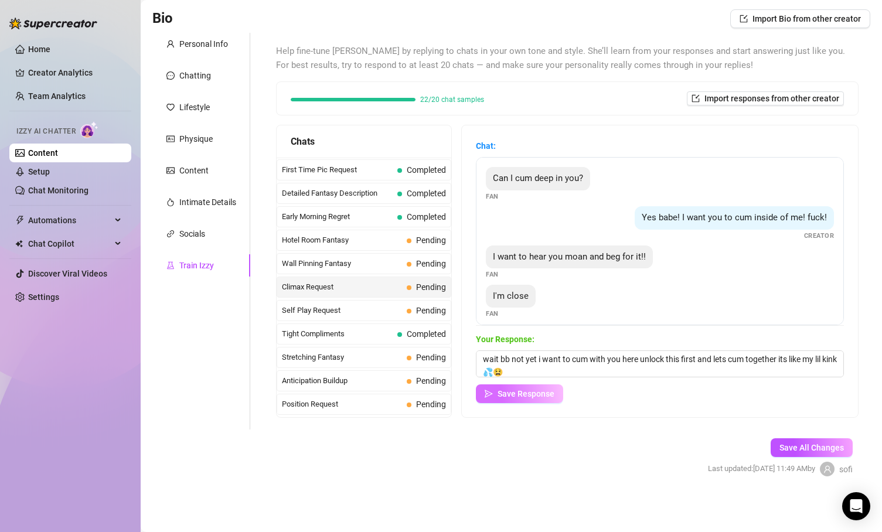
click at [536, 391] on span "Save Response" at bounding box center [525, 393] width 57 height 9
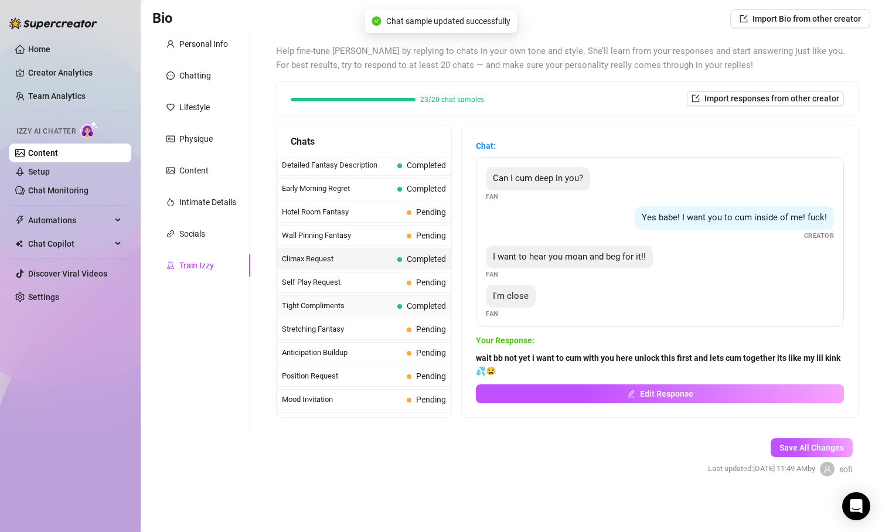
scroll to position [453, 0]
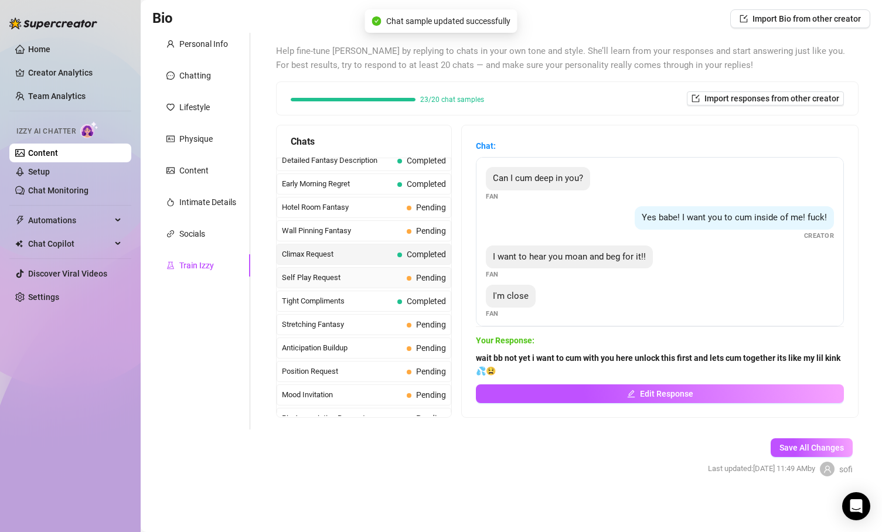
click at [373, 282] on span "Self Play Request" at bounding box center [342, 278] width 120 height 12
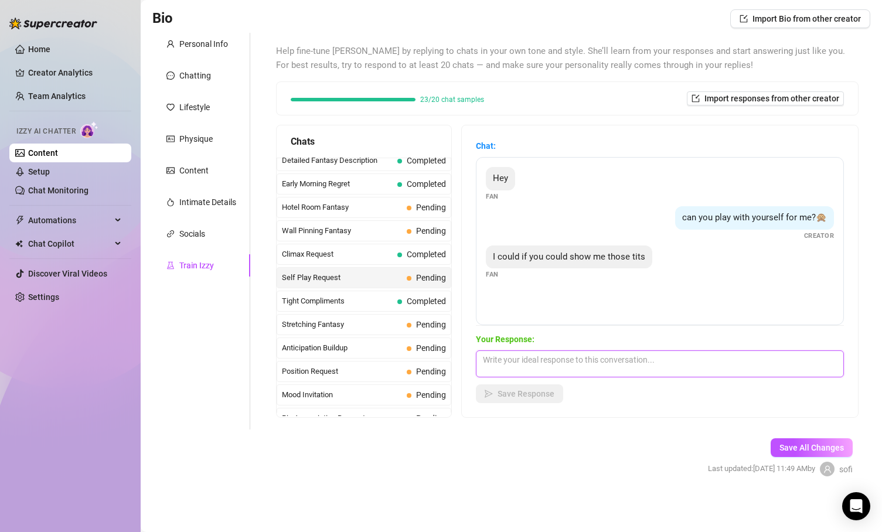
click at [532, 364] on textarea at bounding box center [660, 363] width 368 height 27
type textarea "i could if you show me how bad you want them first 😈"
click at [526, 395] on span "Save Response" at bounding box center [525, 393] width 57 height 9
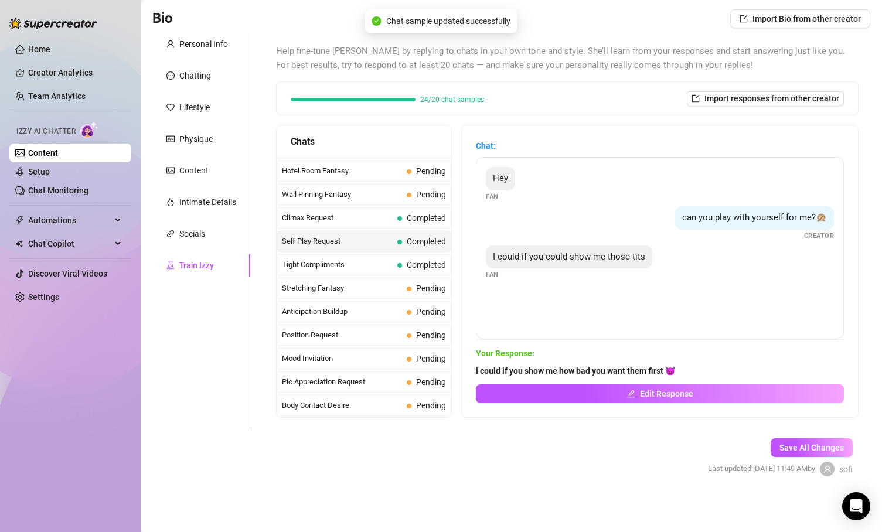
scroll to position [495, 0]
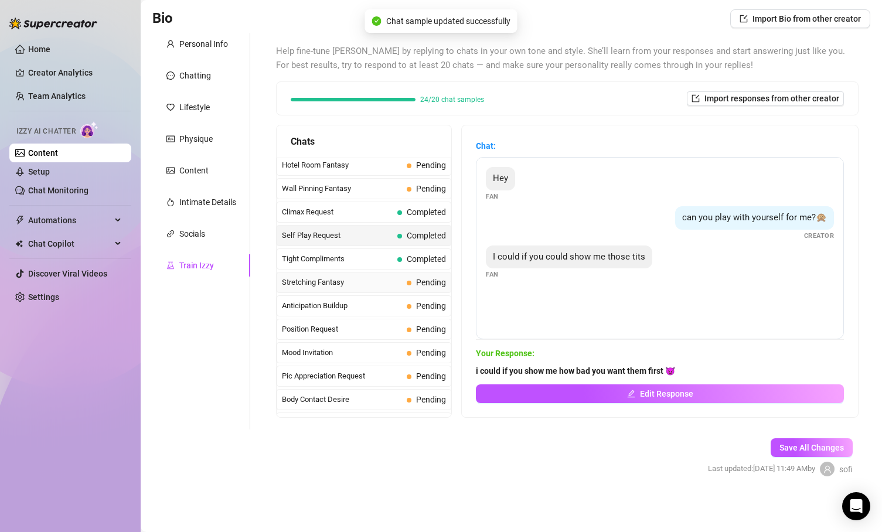
click at [371, 287] on span "Stretching Fantasy" at bounding box center [342, 283] width 120 height 12
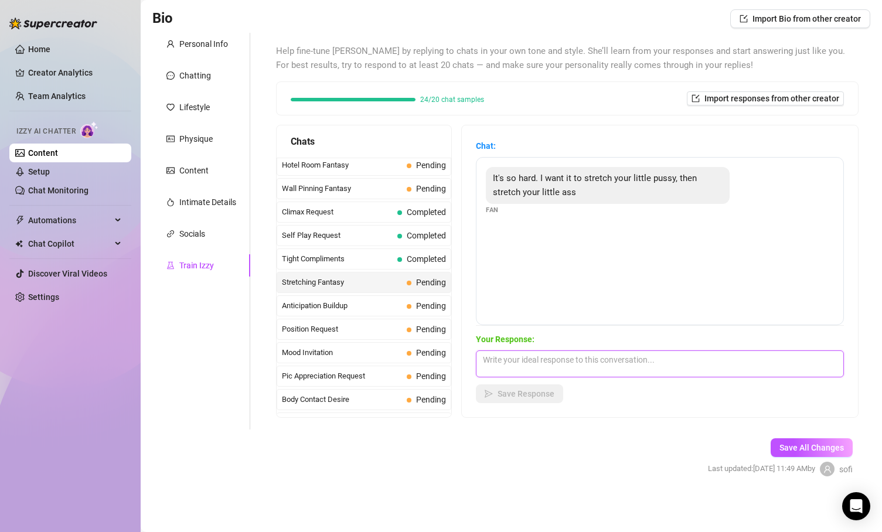
click at [571, 364] on textarea at bounding box center [660, 363] width 368 height 27
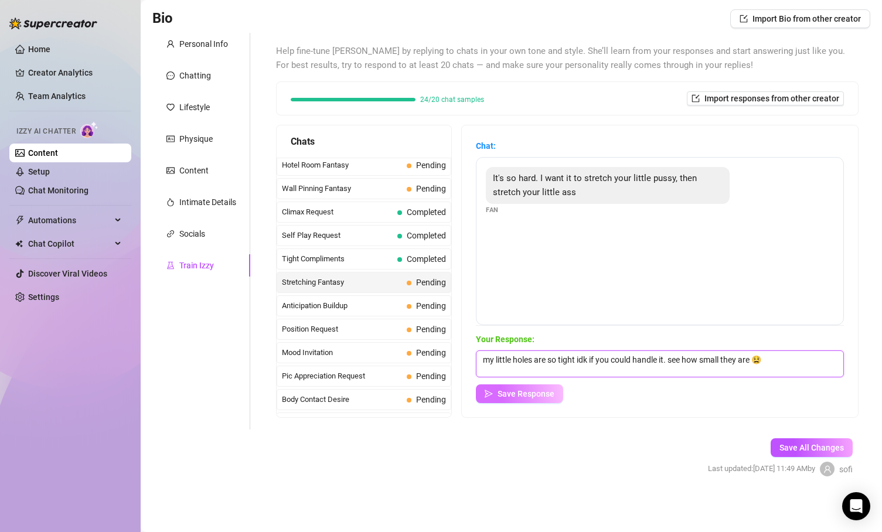
type textarea "my little holes are so tight idk if you could handle it. see how small they are…"
click at [529, 395] on span "Save Response" at bounding box center [525, 393] width 57 height 9
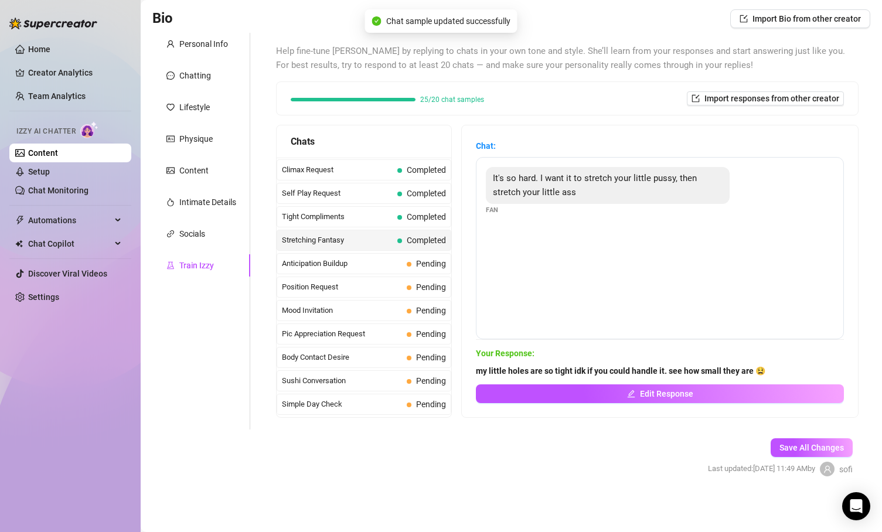
scroll to position [540, 0]
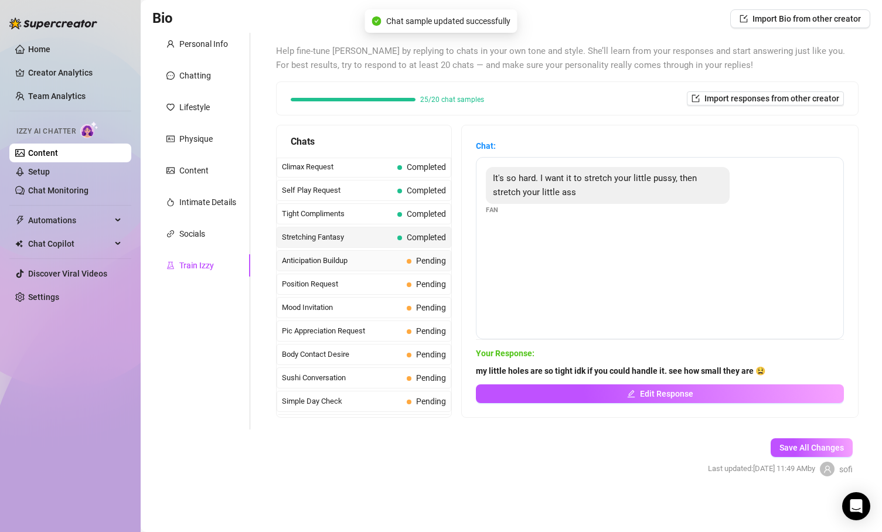
click at [365, 270] on div "Anticipation Buildup Pending" at bounding box center [364, 260] width 175 height 21
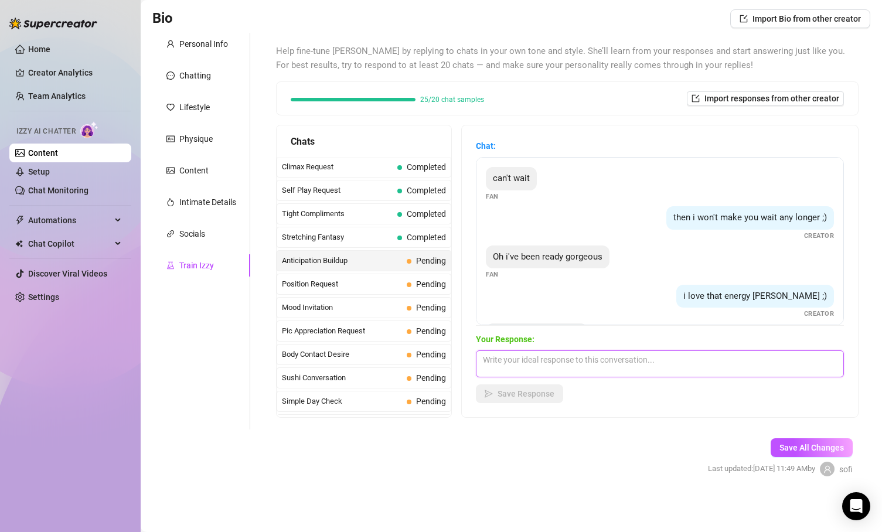
click at [580, 361] on textarea at bounding box center [660, 363] width 368 height 27
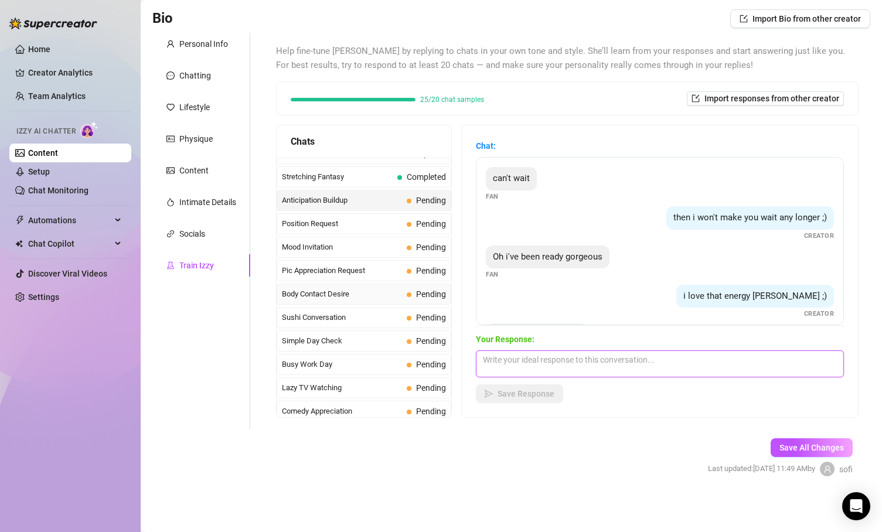
scroll to position [605, 0]
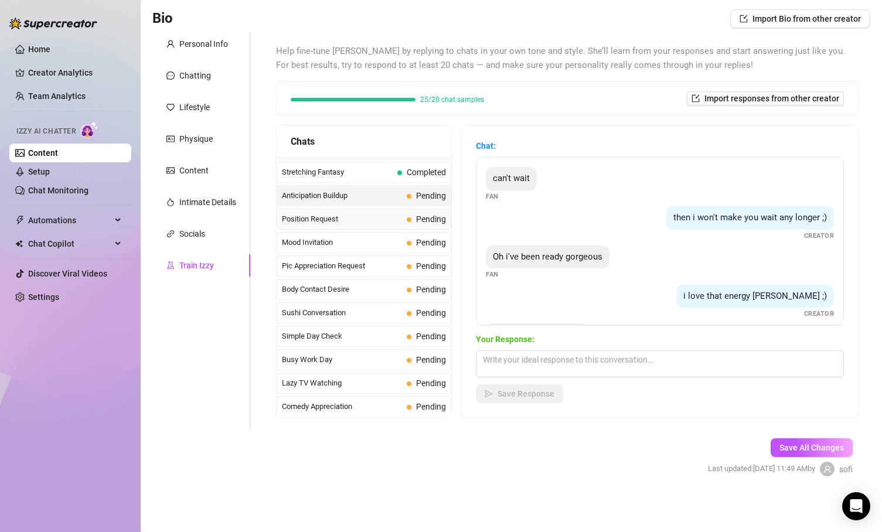
click at [345, 217] on span "Position Request" at bounding box center [342, 219] width 120 height 12
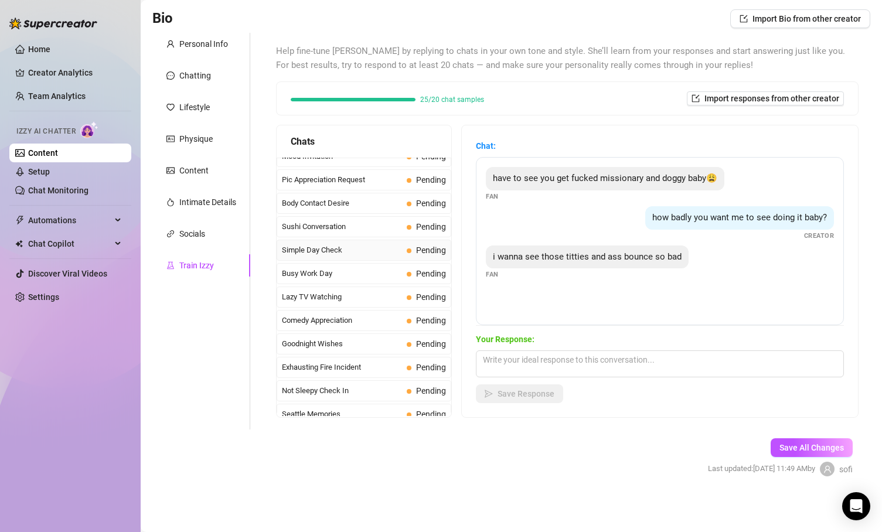
scroll to position [693, 0]
click at [360, 226] on span "Sushi Conversation" at bounding box center [342, 226] width 120 height 12
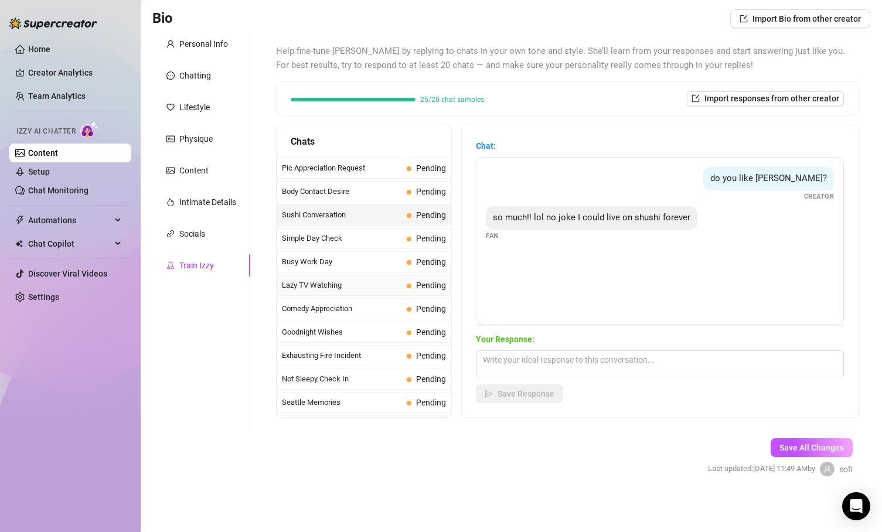
scroll to position [680, 0]
click at [581, 360] on textarea at bounding box center [660, 363] width 368 height 27
click at [373, 262] on span "Simple Day Check" at bounding box center [342, 262] width 120 height 12
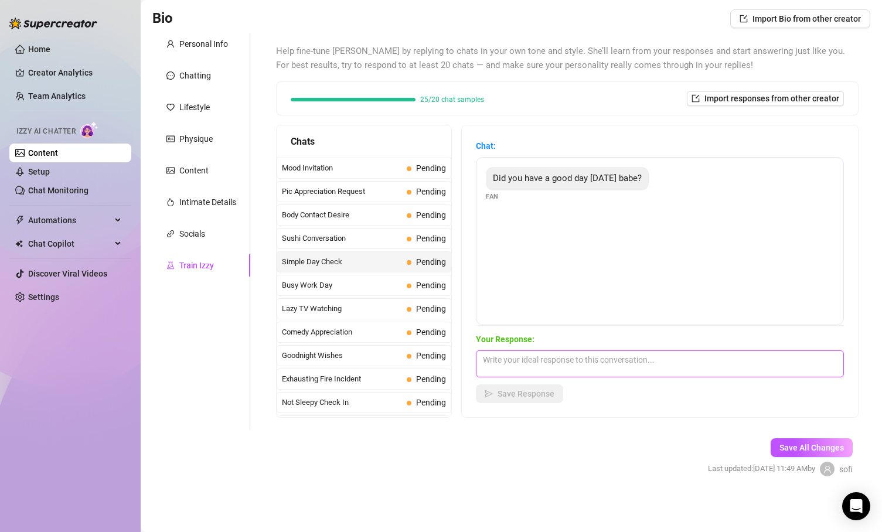
click at [487, 368] on textarea at bounding box center [660, 363] width 368 height 27
type textarea "f"
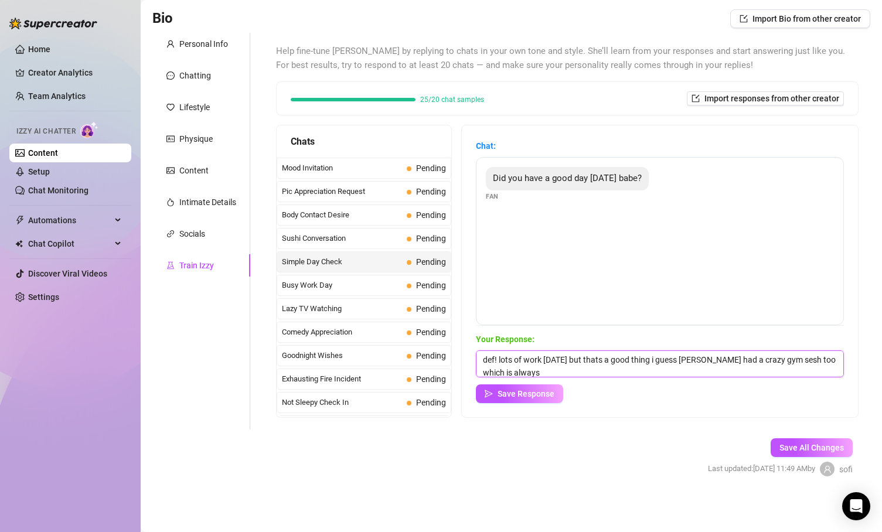
scroll to position [1, 0]
type textarea "def! lots of work [DATE] but thats a good thing i guess lol. had a crazy gym se…"
click at [494, 401] on button "Save Response" at bounding box center [519, 393] width 87 height 19
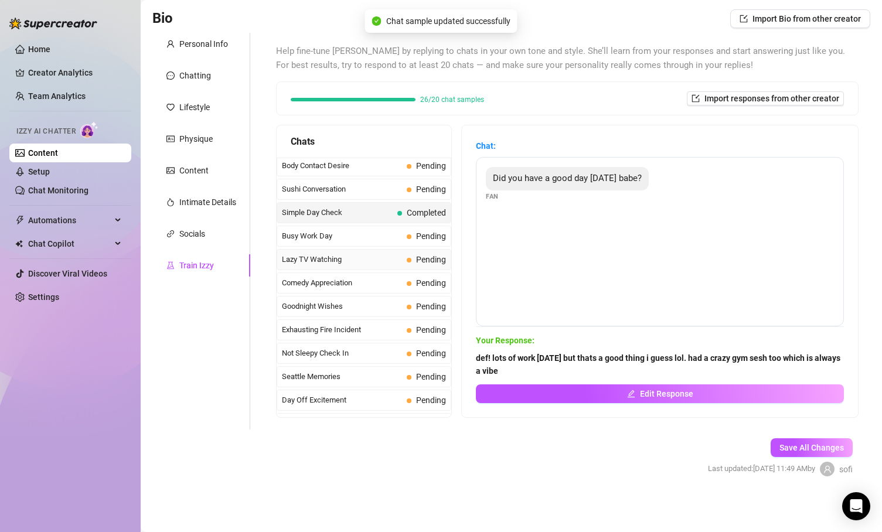
scroll to position [745, 0]
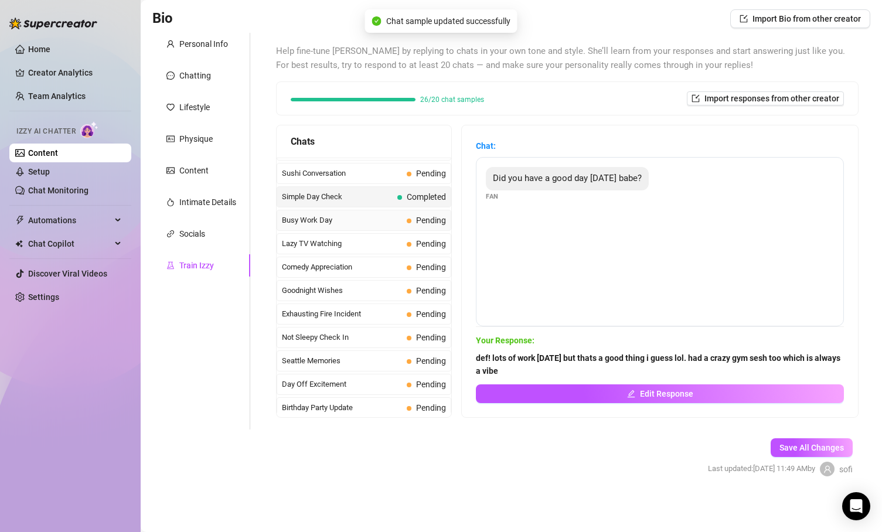
click at [352, 220] on span "Busy Work Day" at bounding box center [342, 220] width 120 height 12
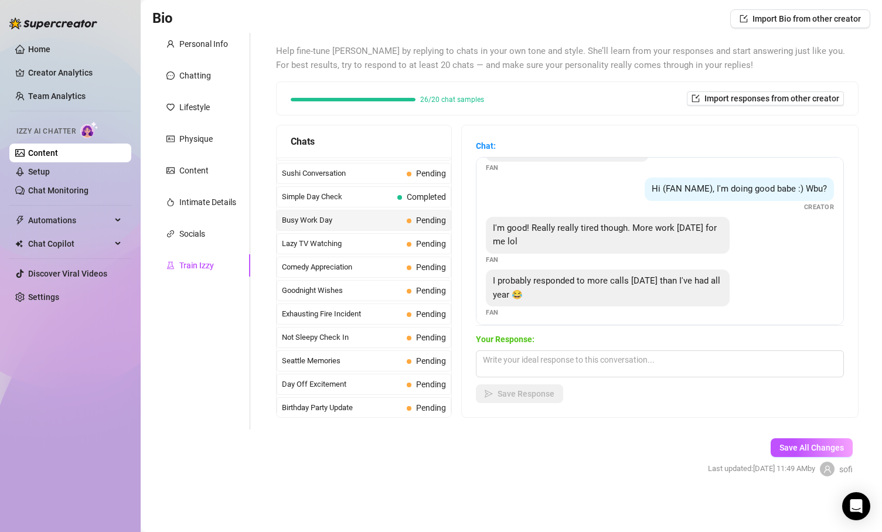
scroll to position [36, 0]
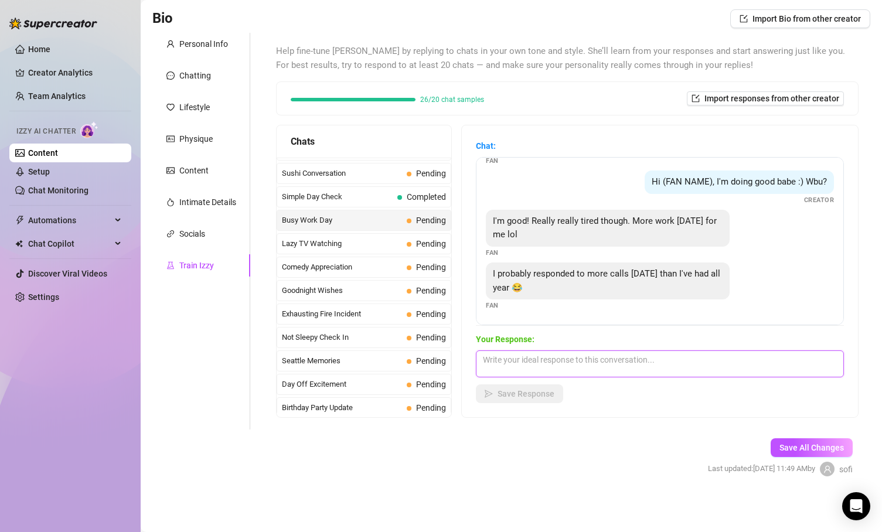
click at [531, 367] on textarea at bounding box center [660, 363] width 368 height 27
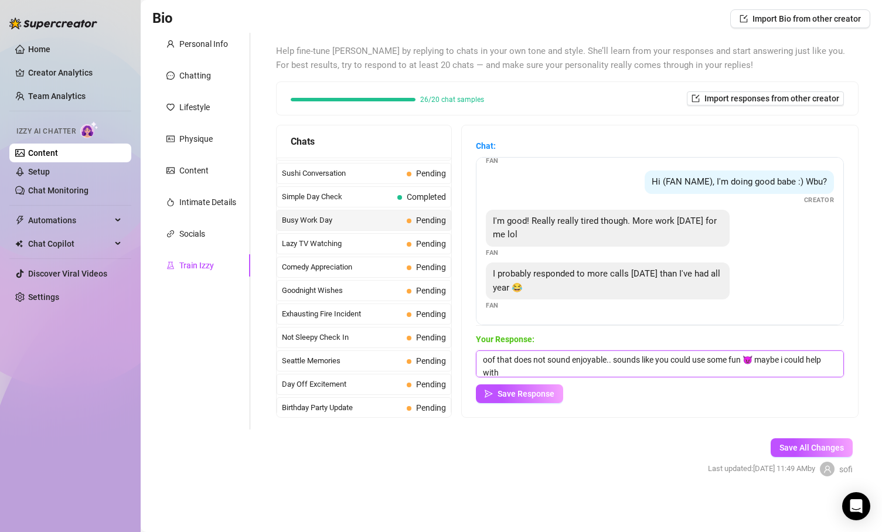
scroll to position [1, 0]
type textarea "oof that does not sound enjoyable.. sounds like you could use some fun 😈 maybe …"
click at [510, 383] on div "Your Response: oof that does not sound enjoyable.. sounds like you could use so…" at bounding box center [660, 368] width 368 height 70
click at [522, 404] on div "Chat: Did you have a good day [DATE] babe? Fan Hi (FAN NAME), I'm doing good ba…" at bounding box center [660, 271] width 396 height 292
click at [516, 398] on span "Save Response" at bounding box center [525, 393] width 57 height 9
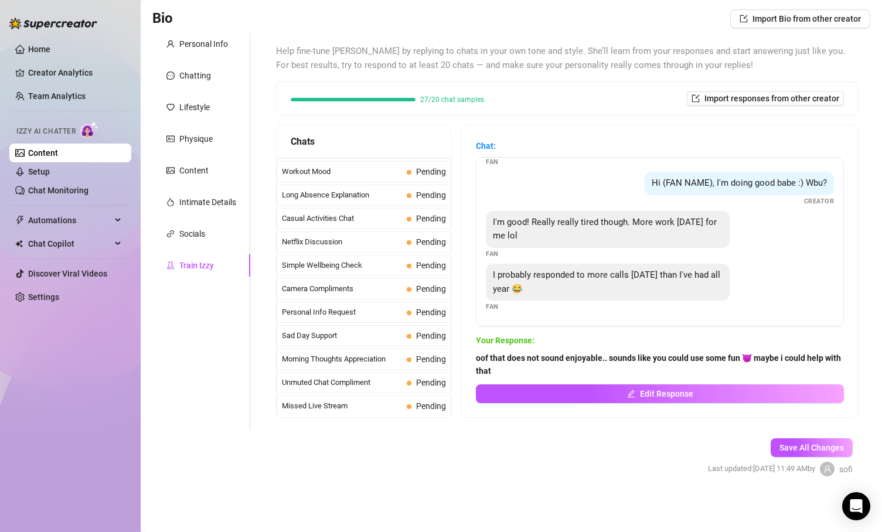
scroll to position [1052, 0]
click at [360, 376] on span "Unmuted Chat Compliment" at bounding box center [342, 382] width 120 height 12
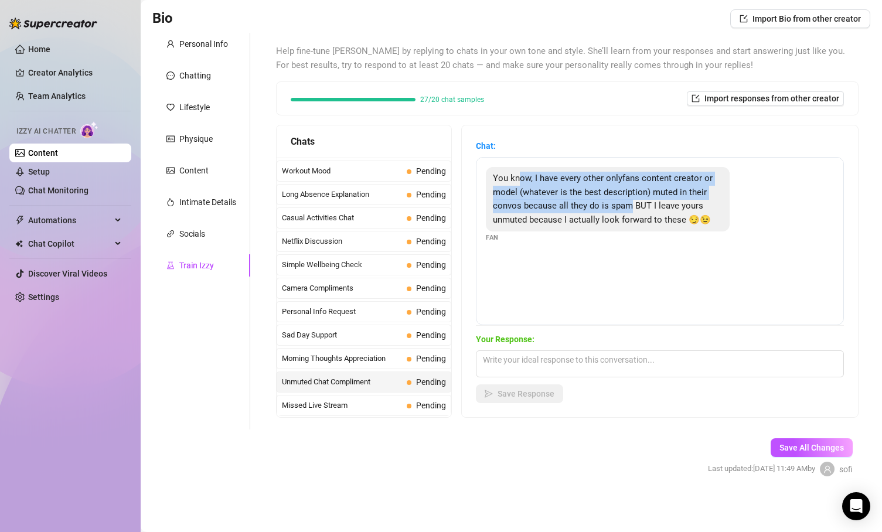
drag, startPoint x: 520, startPoint y: 175, endPoint x: 631, endPoint y: 205, distance: 115.3
click at [609, 206] on span "You know, I have every other onlyfans content creator or model (whatever is the…" at bounding box center [603, 199] width 220 height 52
click at [609, 205] on span "You know, I have every other onlyfans content creator or model (whatever is the…" at bounding box center [603, 199] width 220 height 52
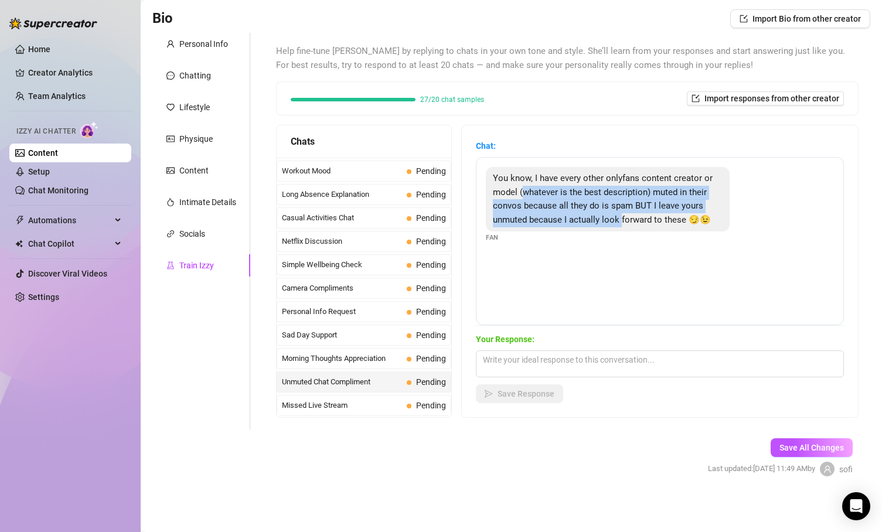
drag, startPoint x: 526, startPoint y: 188, endPoint x: 626, endPoint y: 219, distance: 105.5
click at [609, 220] on span "You know, I have every other onlyfans content creator or model (whatever is the…" at bounding box center [603, 199] width 220 height 52
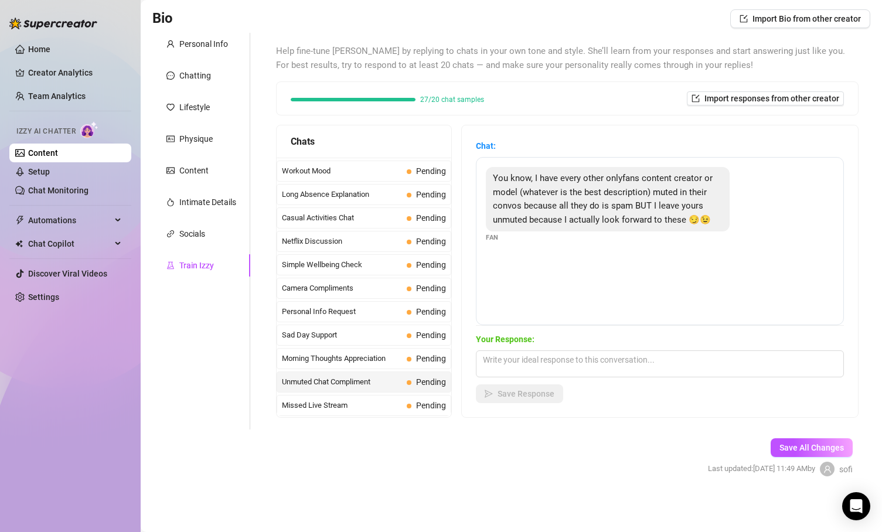
click at [609, 219] on span "You know, I have every other onlyfans content creator or model (whatever is the…" at bounding box center [603, 199] width 220 height 52
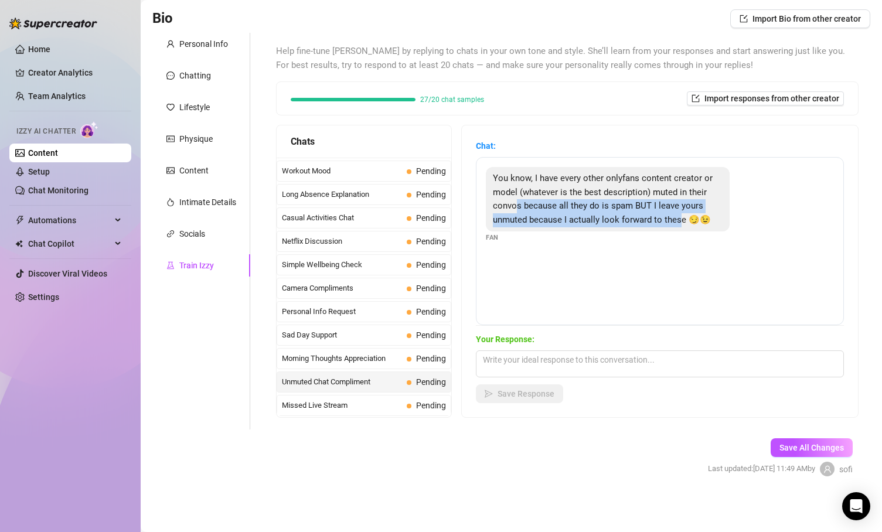
drag, startPoint x: 514, startPoint y: 209, endPoint x: 683, endPoint y: 217, distance: 168.4
click at [609, 220] on span "You know, I have every other onlyfans content creator or model (whatever is the…" at bounding box center [603, 199] width 220 height 52
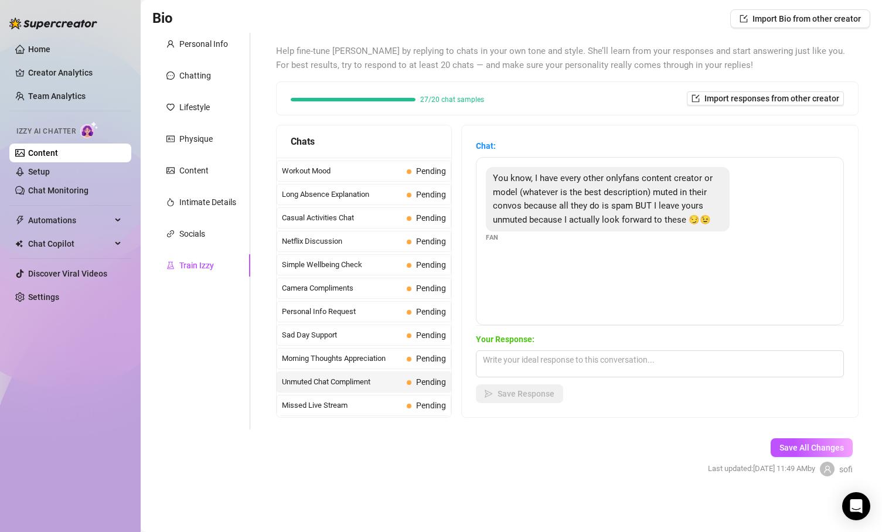
click at [609, 217] on span "You know, I have every other onlyfans content creator or model (whatever is the…" at bounding box center [603, 199] width 220 height 52
